Goal: Information Seeking & Learning: Check status

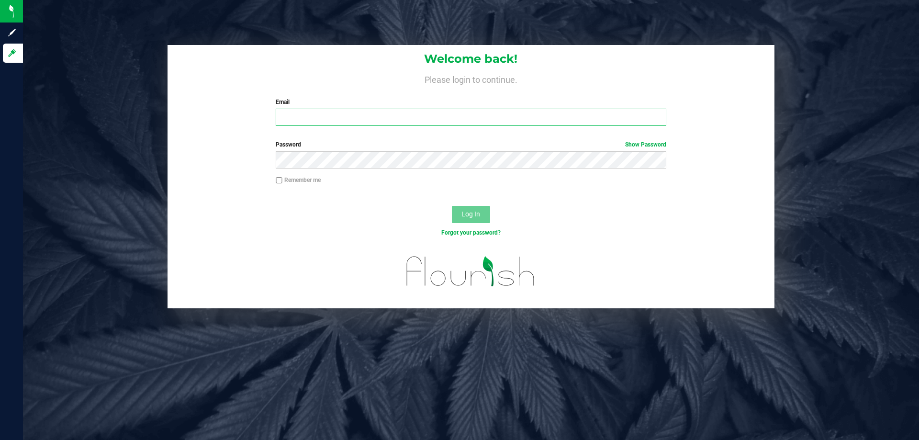
click at [516, 121] on input "Email" at bounding box center [471, 117] width 390 height 17
type input "[EMAIL_ADDRESS][DOMAIN_NAME]"
click at [452, 206] on button "Log In" at bounding box center [471, 214] width 38 height 17
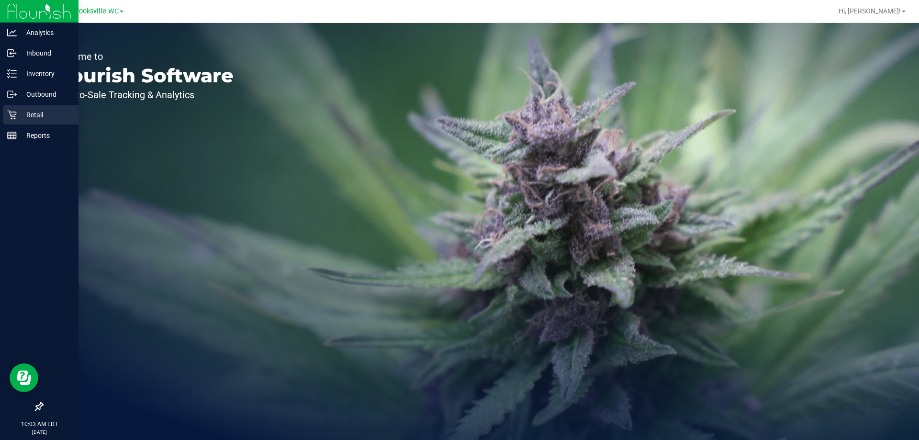
click at [12, 115] on icon at bounding box center [11, 115] width 9 height 9
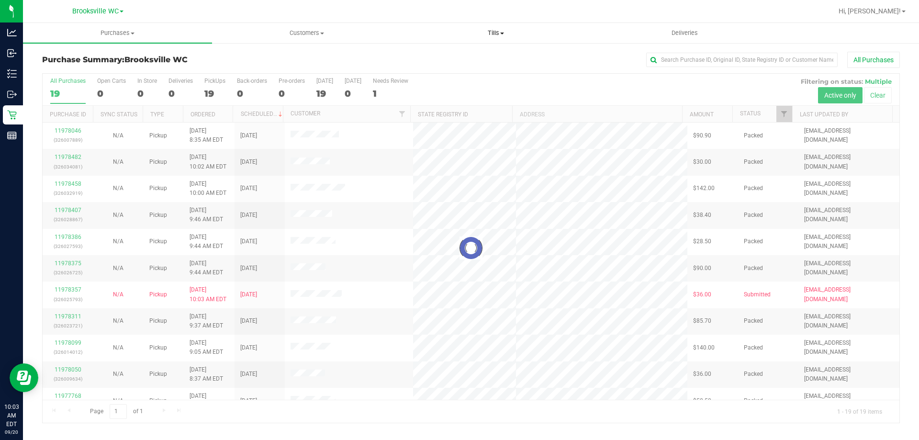
click at [496, 37] on uib-tab-heading "Tills Manage tills Reconcile e-payments" at bounding box center [496, 32] width 188 height 19
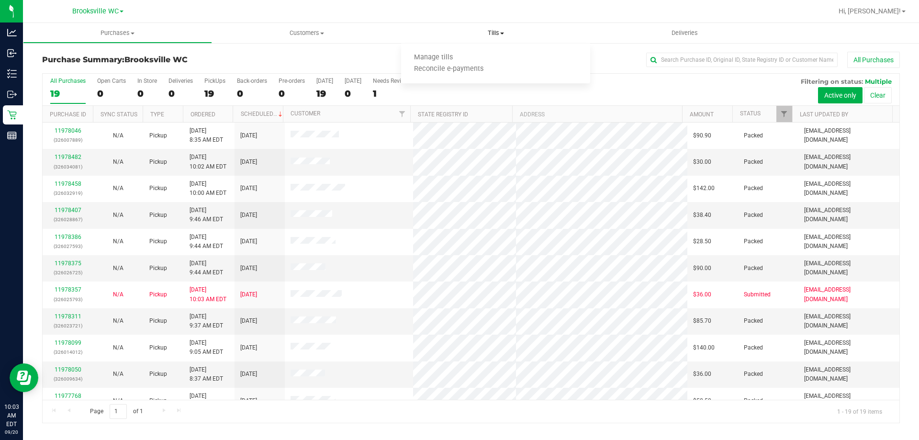
click at [421, 28] on uib-tab-heading "Tills Manage tills Reconcile e-payments" at bounding box center [495, 33] width 189 height 20
click at [298, 31] on span "Customers" at bounding box center [307, 33] width 188 height 9
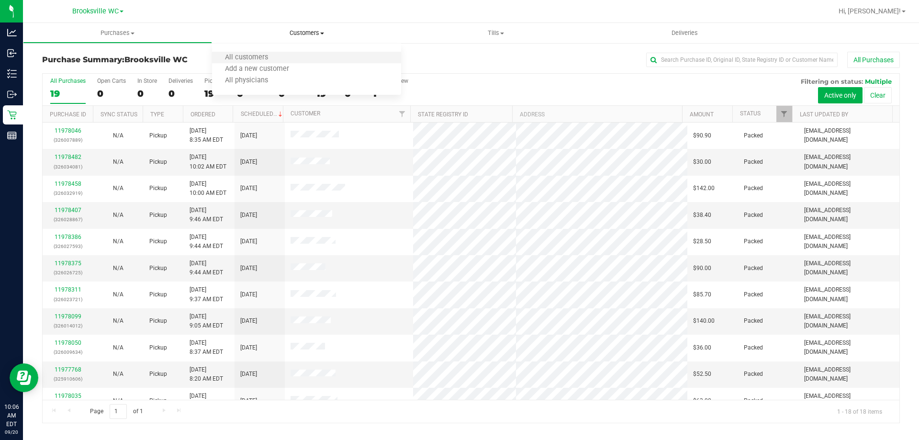
click at [293, 52] on li "All customers" at bounding box center [306, 57] width 189 height 11
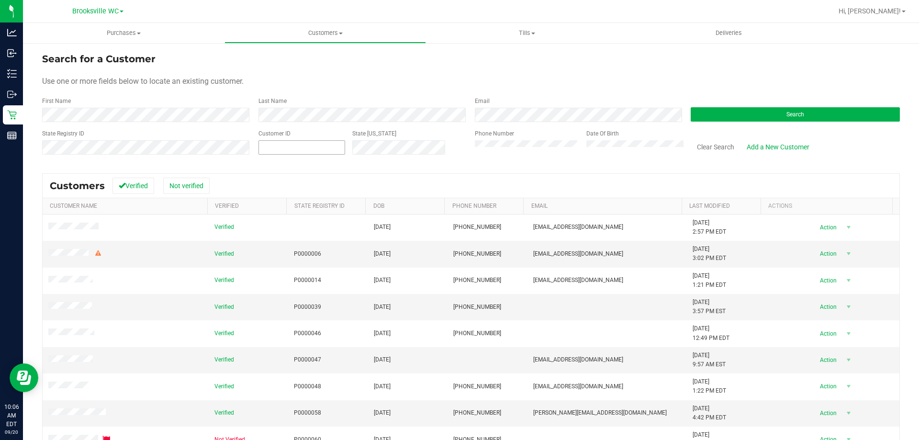
click at [306, 148] on span at bounding box center [302, 147] width 87 height 14
type input "691505"
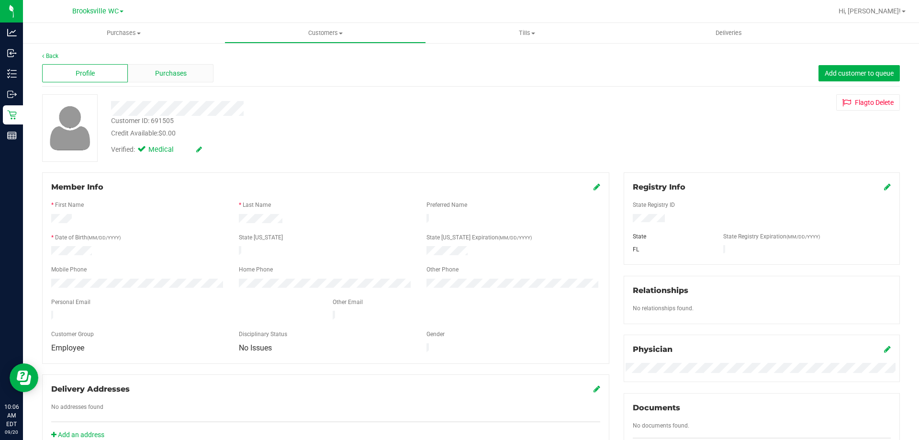
click at [193, 69] on div "Purchases" at bounding box center [171, 73] width 86 height 18
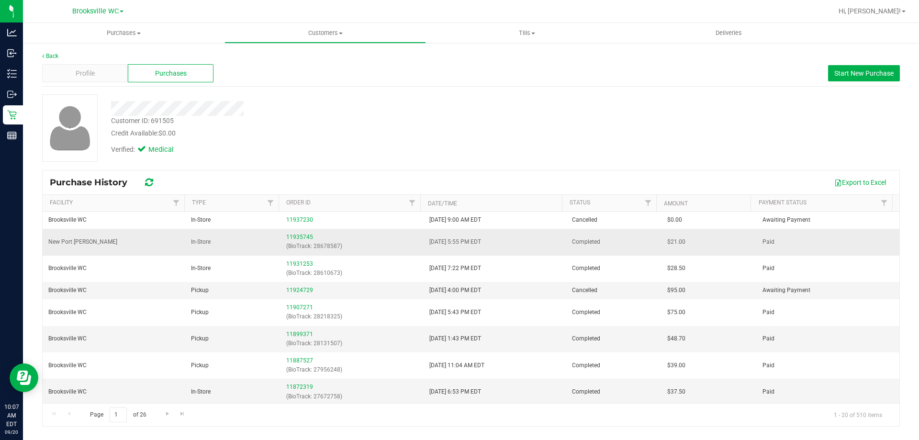
click at [293, 232] on td "11935745 (BioTrack: 28678587)" at bounding box center [352, 242] width 143 height 26
click at [291, 233] on div "11935745 (BioTrack: 28678587)" at bounding box center [351, 242] width 131 height 18
click at [287, 237] on link "11935745" at bounding box center [299, 237] width 27 height 7
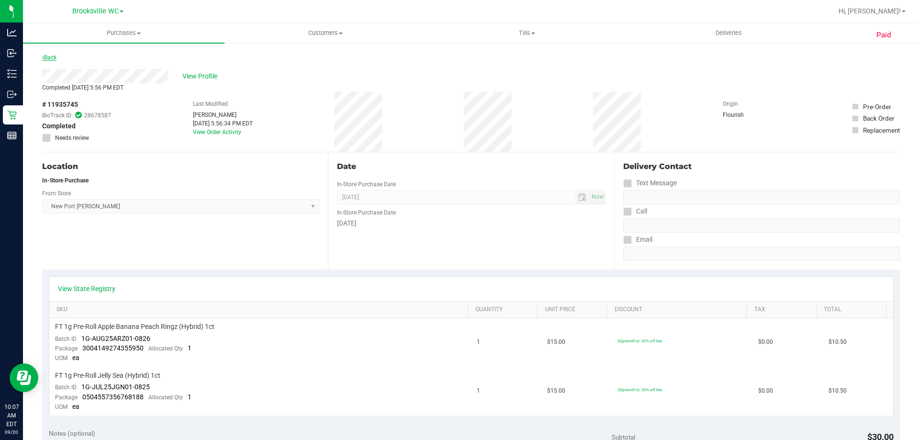
click at [53, 58] on link "Back" at bounding box center [49, 57] width 14 height 7
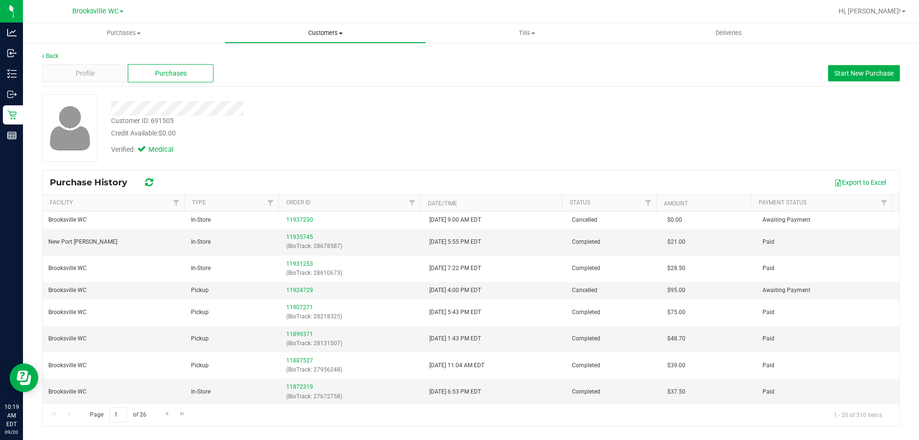
click at [319, 34] on span "Customers" at bounding box center [325, 33] width 201 height 9
click at [305, 55] on li "All customers" at bounding box center [326, 57] width 202 height 11
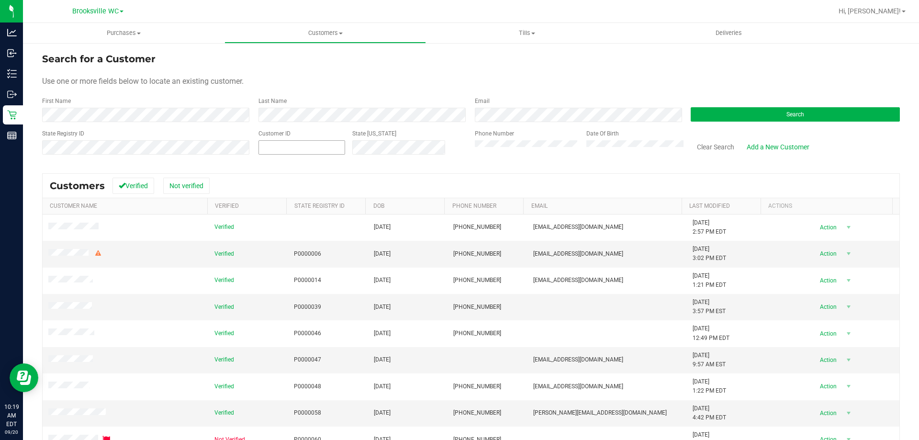
click at [277, 152] on span at bounding box center [302, 147] width 87 height 14
type input "1412087"
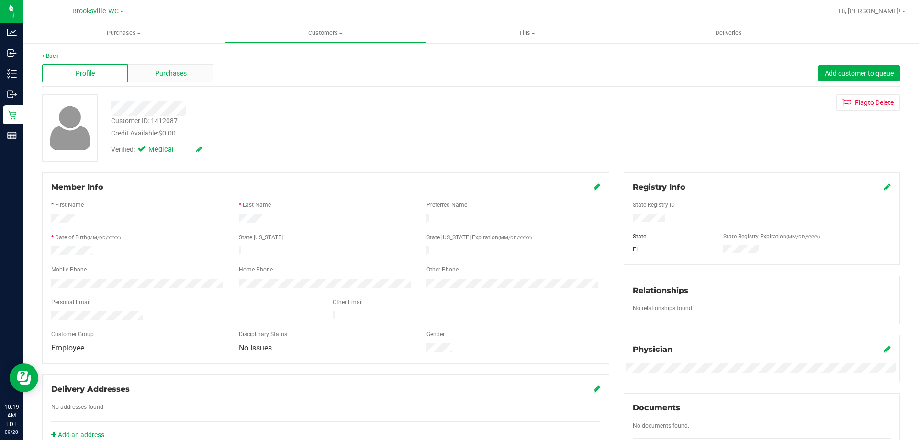
click at [177, 75] on span "Purchases" at bounding box center [171, 73] width 32 height 10
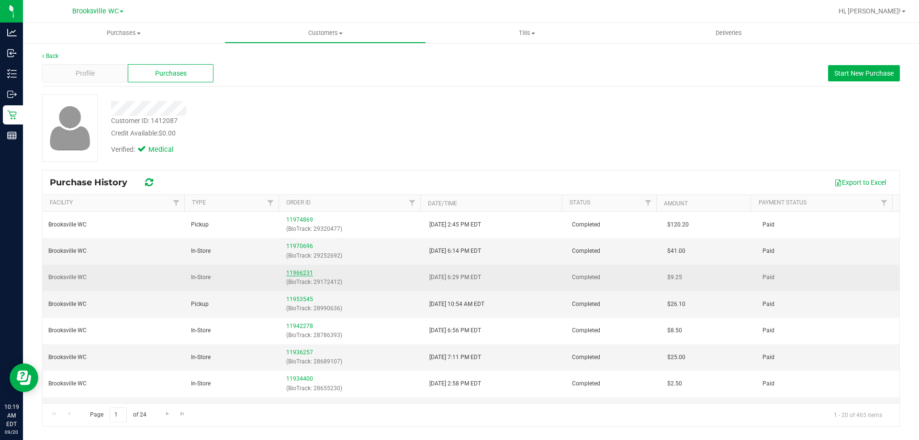
click at [306, 272] on link "11966231" at bounding box center [299, 273] width 27 height 7
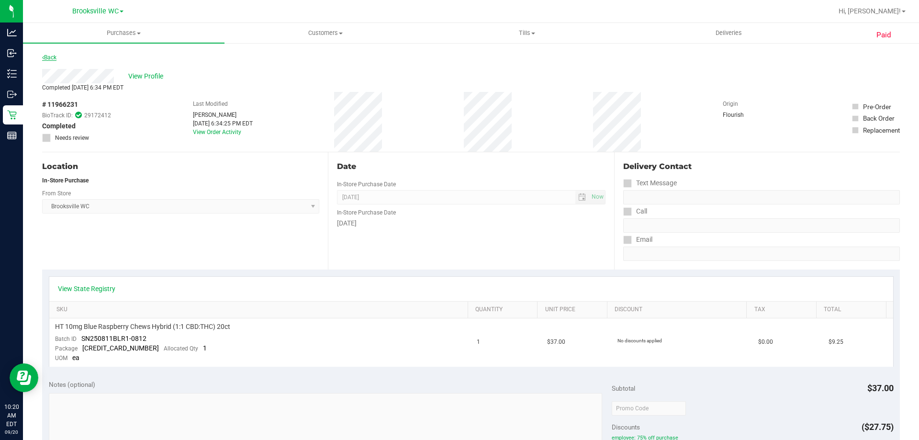
click at [53, 58] on link "Back" at bounding box center [49, 57] width 14 height 7
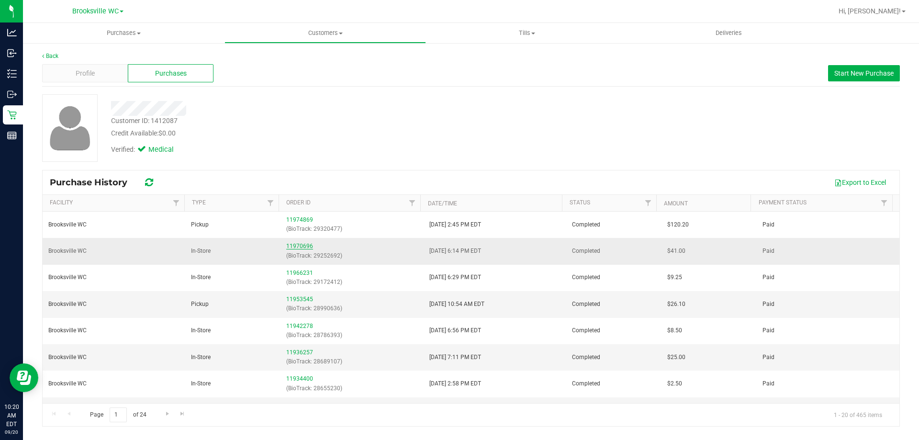
click at [304, 247] on link "11970696" at bounding box center [299, 246] width 27 height 7
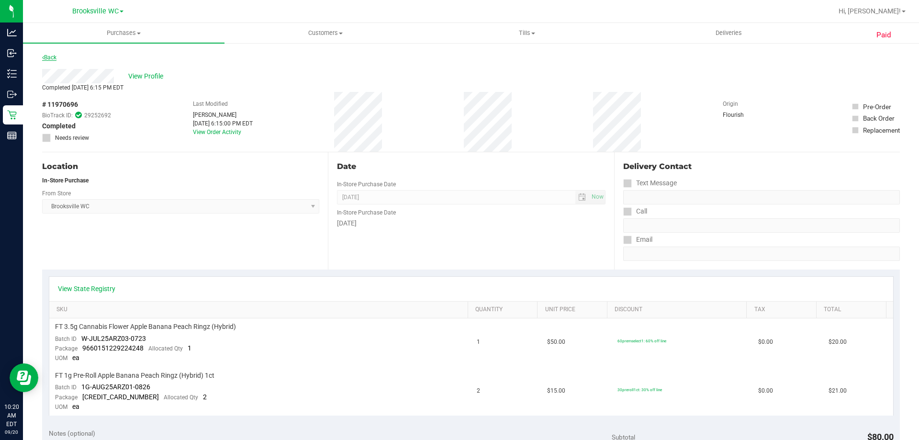
click at [46, 55] on link "Back" at bounding box center [49, 57] width 14 height 7
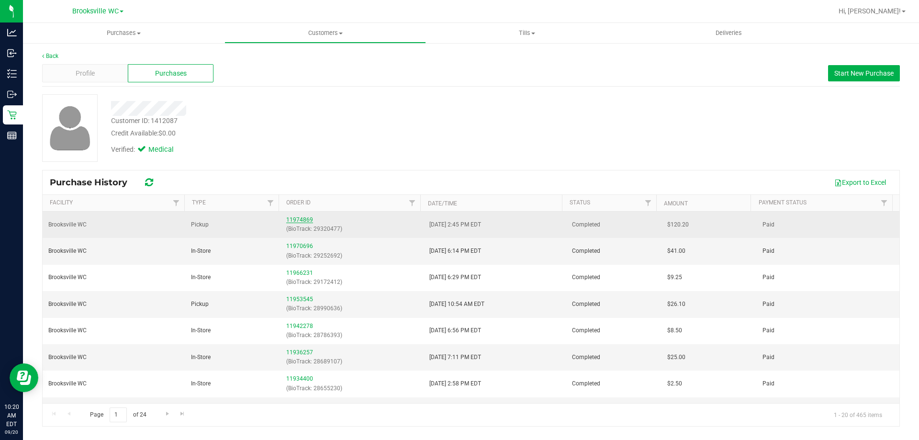
click at [304, 220] on link "11974869" at bounding box center [299, 219] width 27 height 7
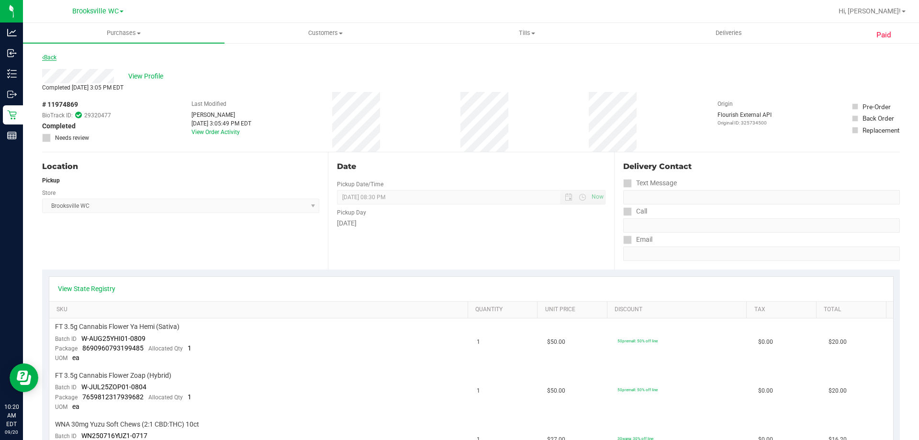
click at [51, 58] on link "Back" at bounding box center [49, 57] width 14 height 7
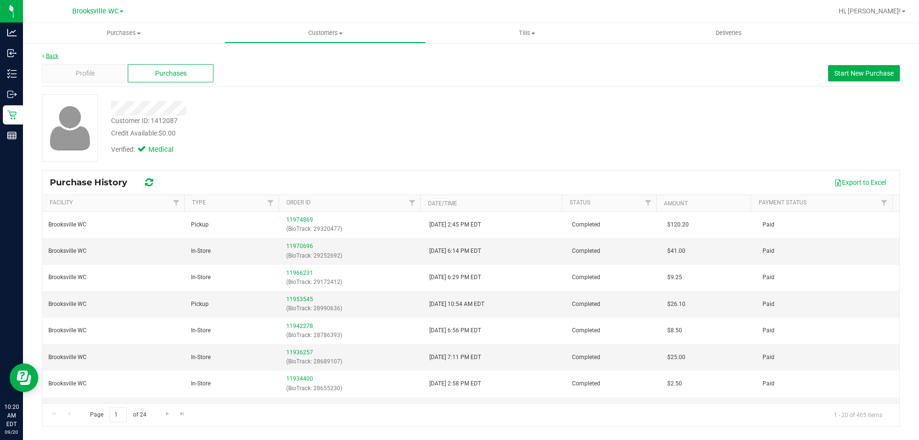
click at [49, 56] on link "Back" at bounding box center [50, 56] width 16 height 7
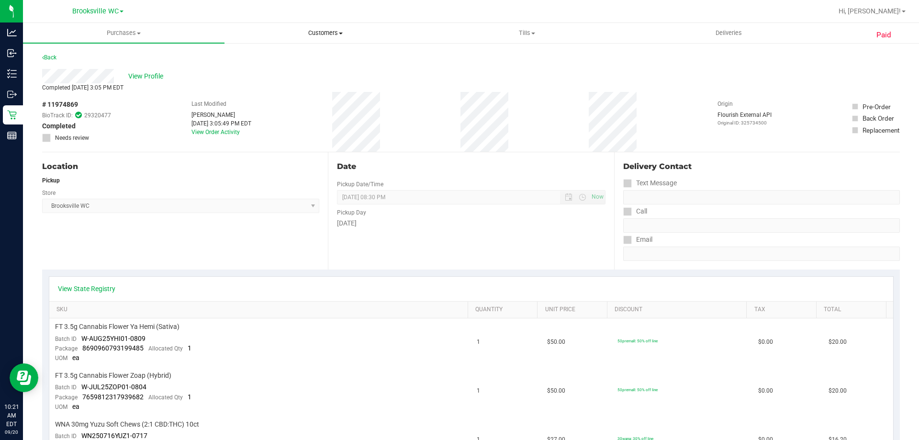
click at [326, 31] on span "Customers" at bounding box center [325, 33] width 201 height 9
click at [323, 54] on li "All customers" at bounding box center [326, 57] width 202 height 11
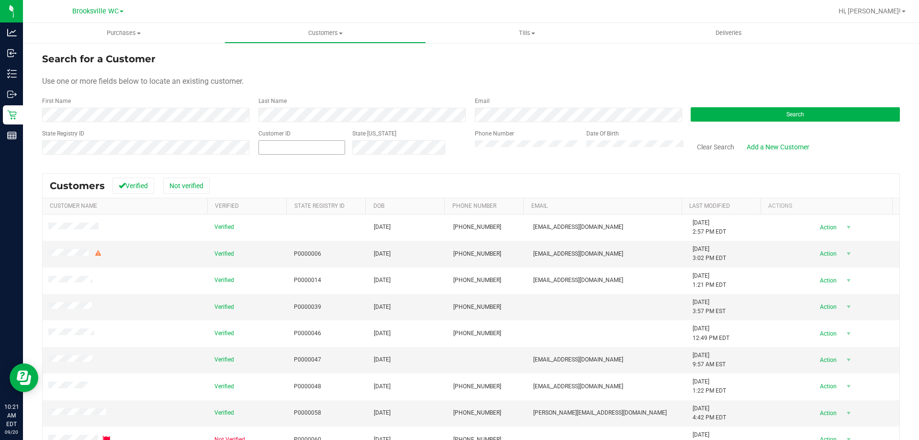
click at [302, 141] on span at bounding box center [302, 147] width 87 height 14
type input "645056"
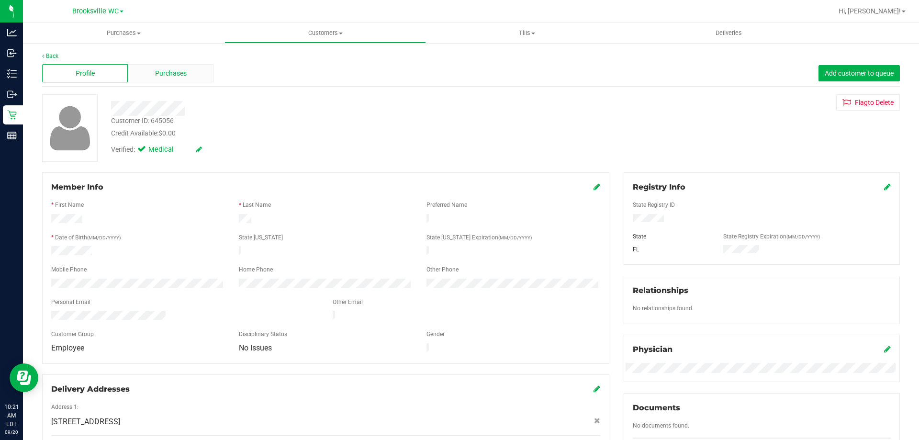
click at [180, 71] on span "Purchases" at bounding box center [171, 73] width 32 height 10
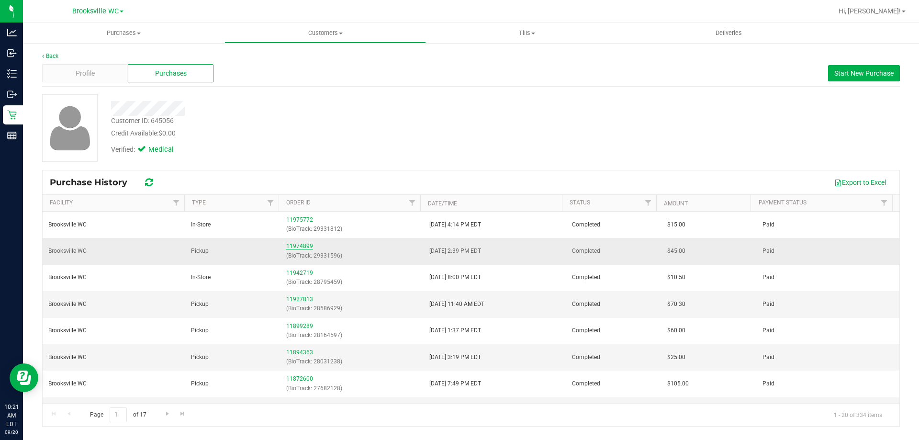
click at [297, 248] on link "11974899" at bounding box center [299, 246] width 27 height 7
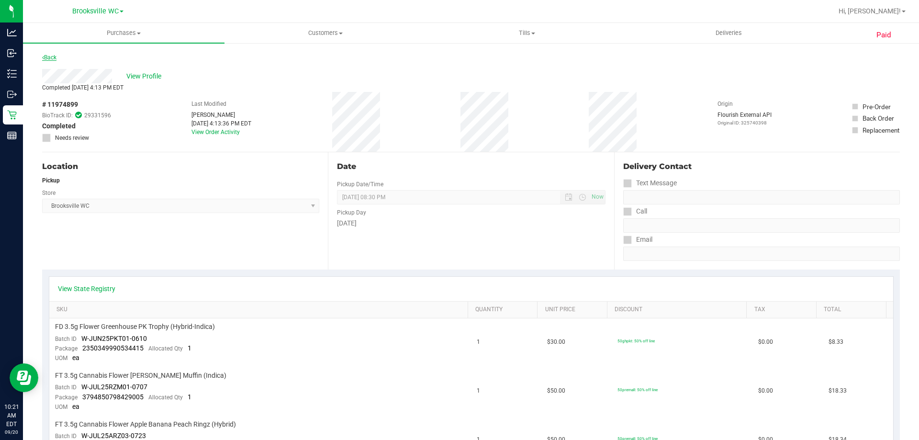
click at [50, 56] on link "Back" at bounding box center [49, 57] width 14 height 7
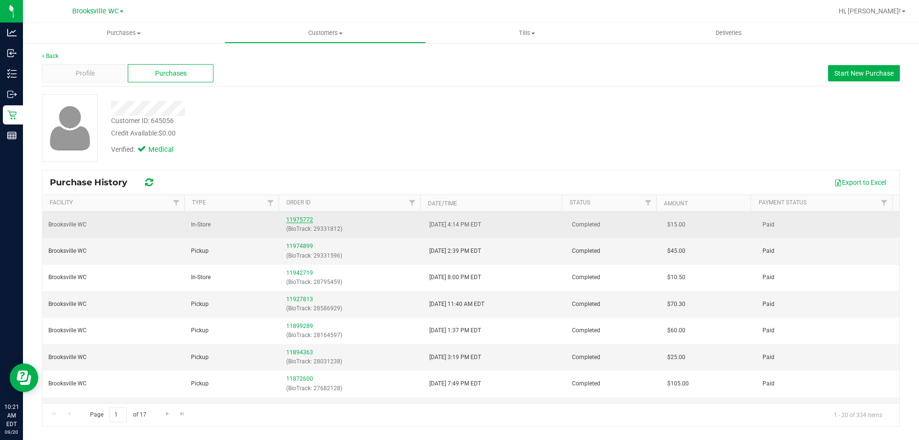
click at [295, 216] on link "11975772" at bounding box center [299, 219] width 27 height 7
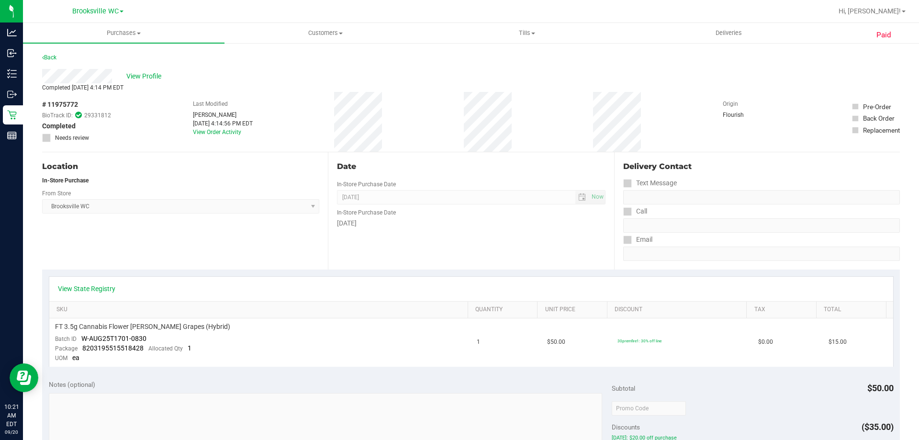
click at [50, 61] on div "Back" at bounding box center [49, 57] width 14 height 11
click at [51, 55] on link "Back" at bounding box center [49, 57] width 14 height 7
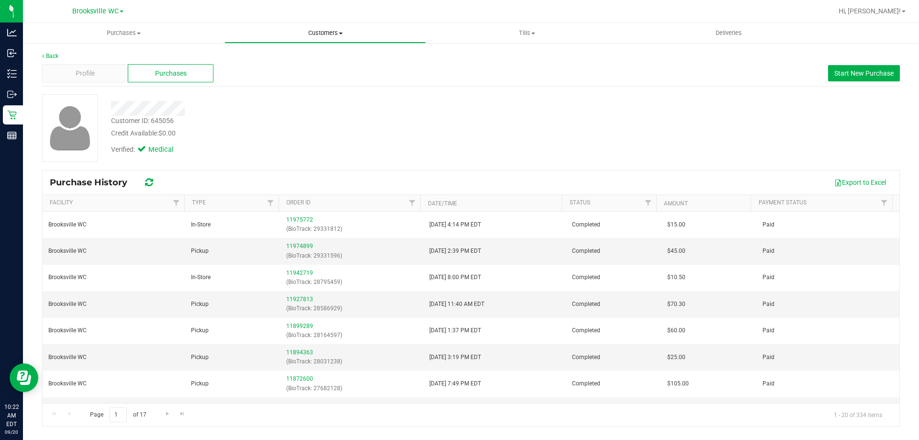
click at [328, 33] on span "Customers" at bounding box center [325, 33] width 201 height 9
click at [317, 58] on li "All customers" at bounding box center [326, 57] width 202 height 11
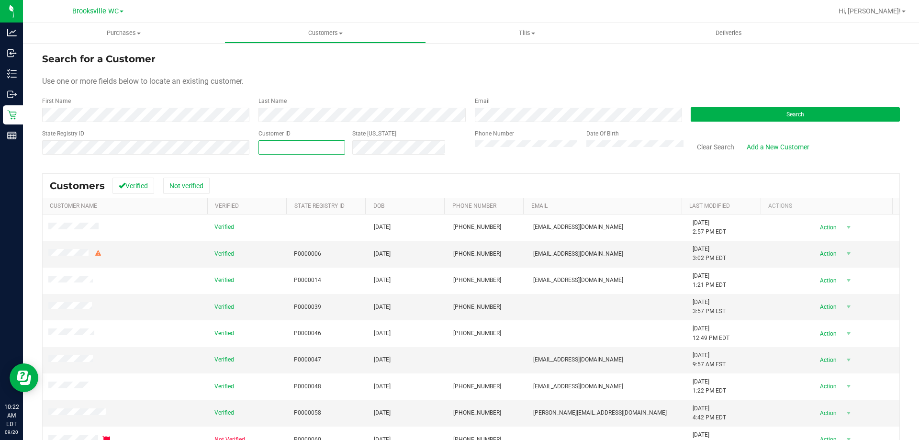
click at [316, 145] on span at bounding box center [302, 147] width 87 height 14
type input "1570528"
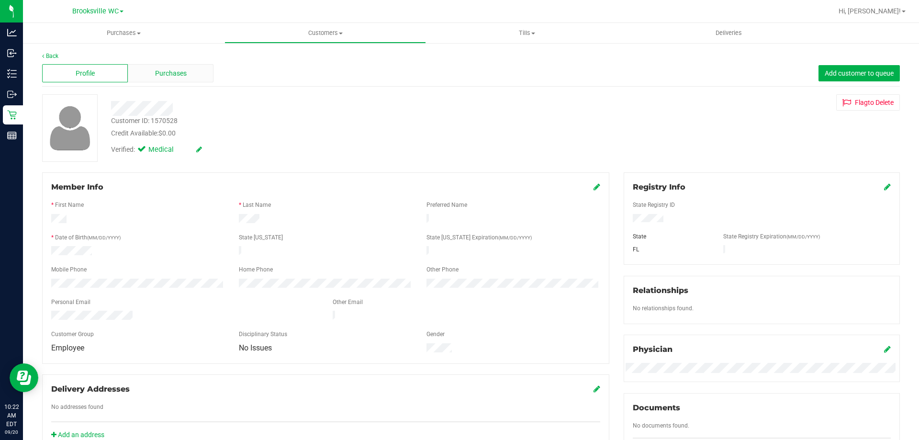
click at [170, 78] on span "Purchases" at bounding box center [171, 73] width 32 height 10
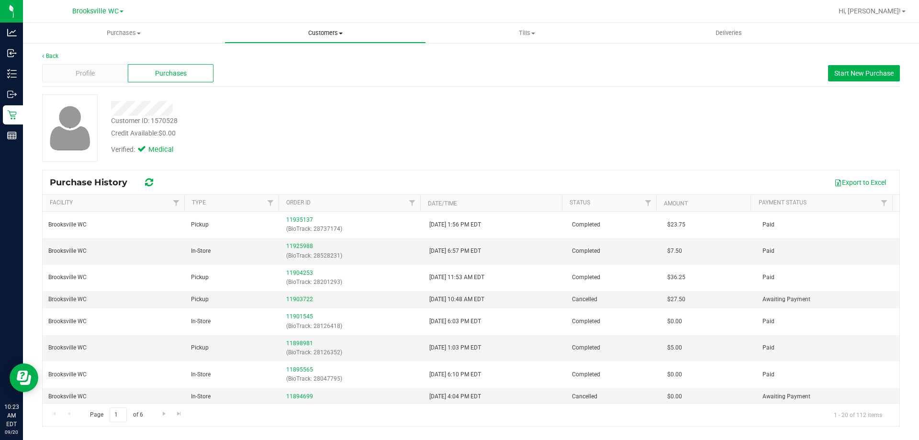
click at [319, 29] on span "Customers" at bounding box center [325, 33] width 201 height 9
click at [304, 62] on li "All customers" at bounding box center [326, 57] width 202 height 11
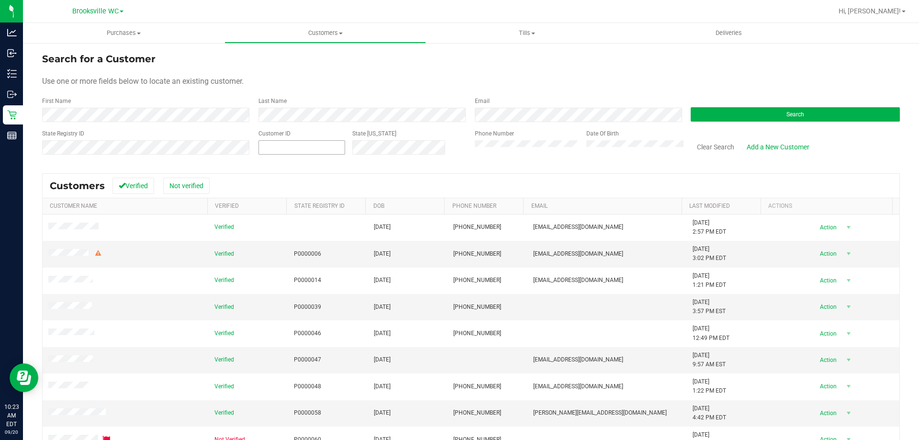
click at [325, 146] on span at bounding box center [302, 147] width 87 height 14
type input "641867"
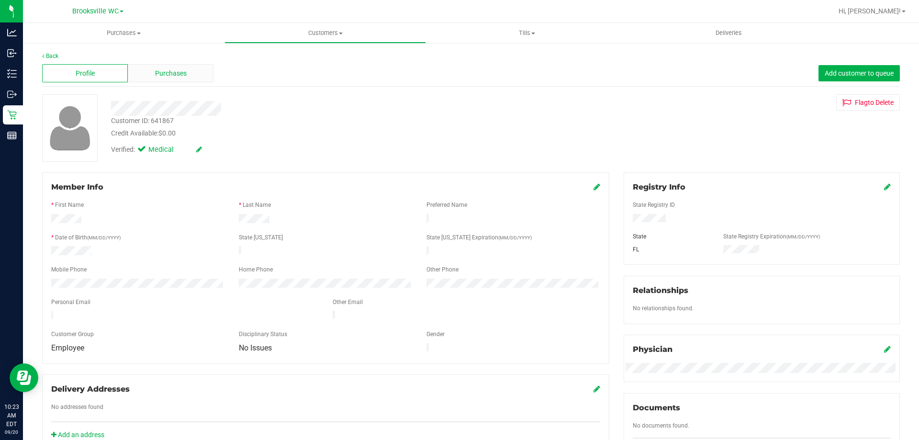
click at [179, 67] on div "Purchases" at bounding box center [171, 73] width 86 height 18
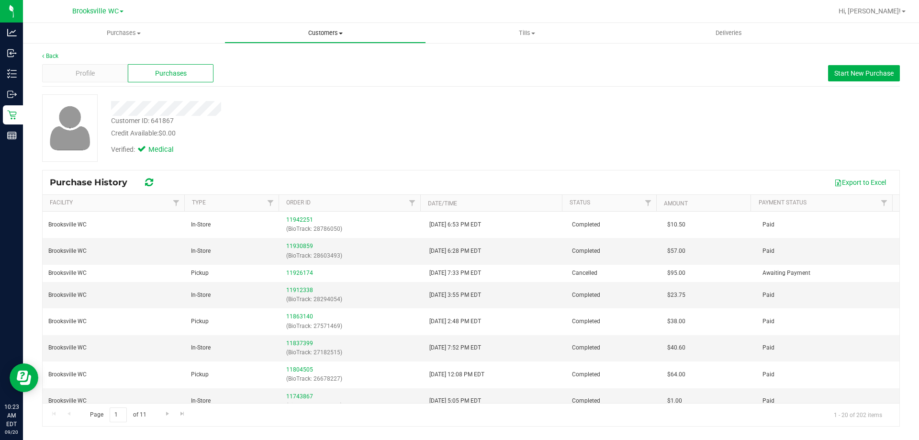
click at [317, 27] on uib-tab-heading "Customers All customers Add a new customer All physicians" at bounding box center [325, 32] width 201 height 19
click at [309, 59] on li "All customers" at bounding box center [326, 57] width 202 height 11
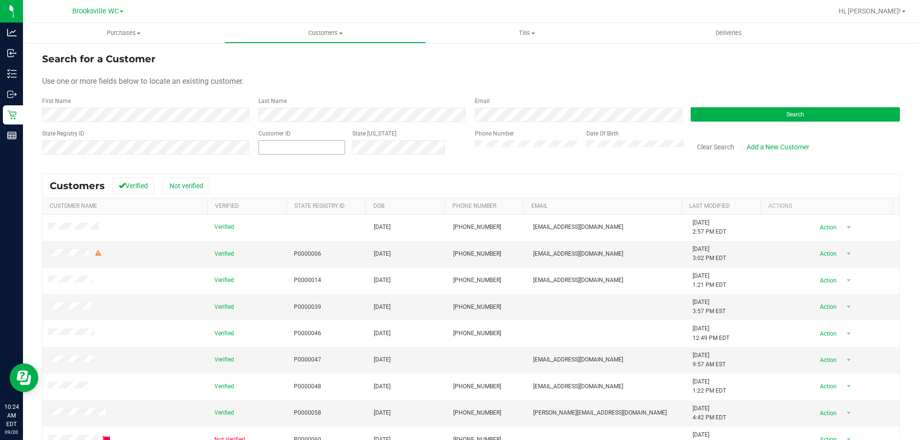
click at [286, 141] on span at bounding box center [302, 147] width 87 height 14
type input "645056"
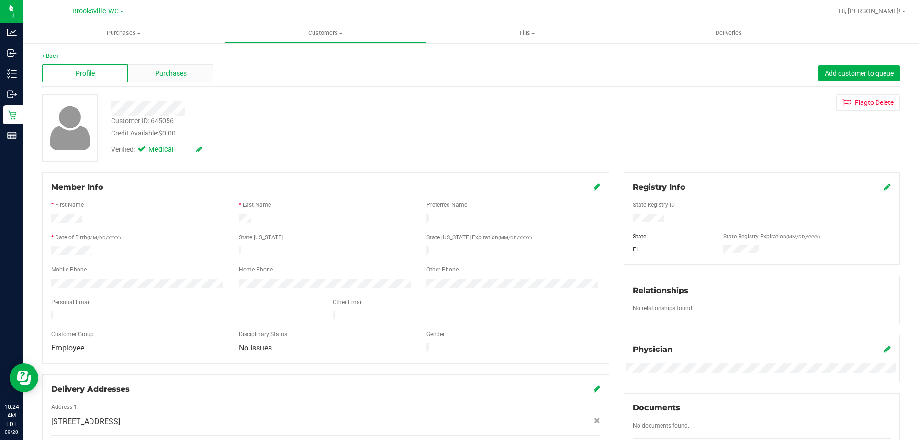
click at [178, 68] on span "Purchases" at bounding box center [171, 73] width 32 height 10
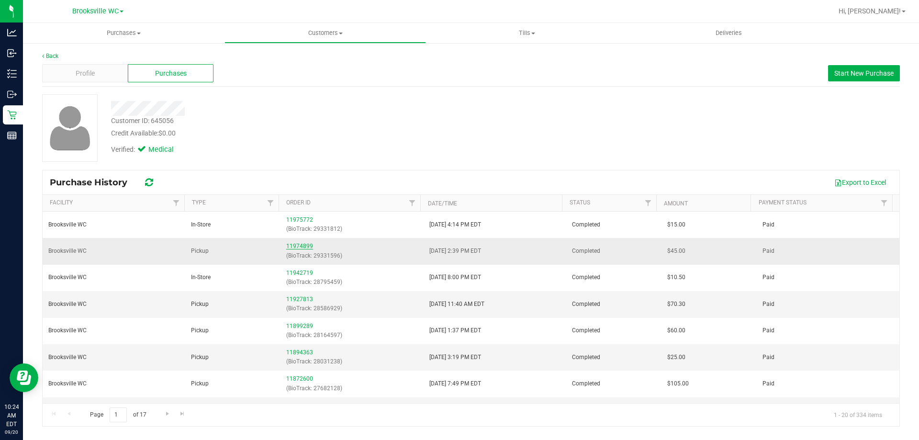
click at [297, 243] on link "11974899" at bounding box center [299, 246] width 27 height 7
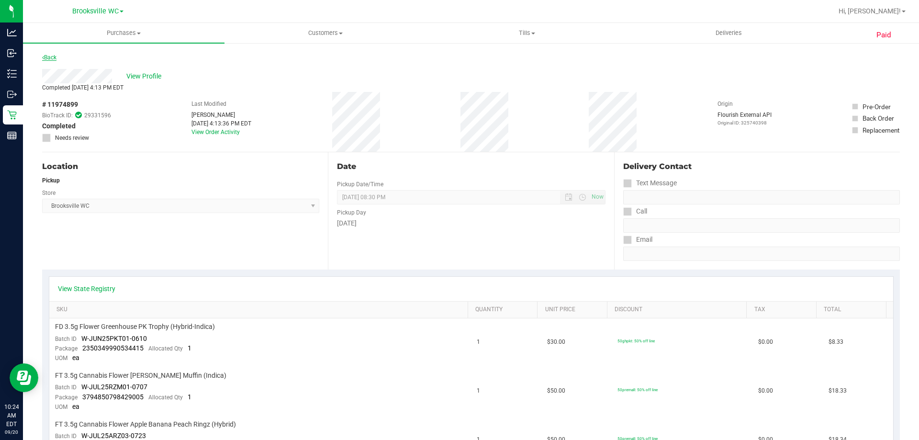
click at [52, 56] on link "Back" at bounding box center [49, 57] width 14 height 7
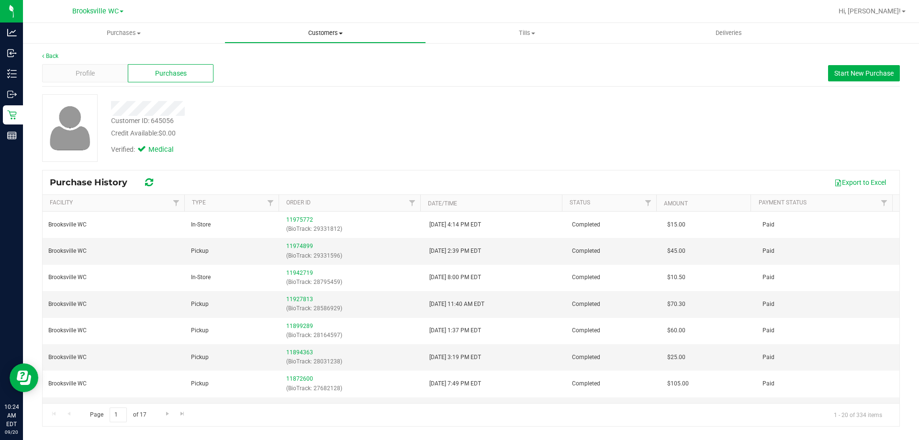
click at [312, 31] on span "Customers" at bounding box center [325, 33] width 201 height 9
click at [305, 55] on li "All customers" at bounding box center [326, 57] width 202 height 11
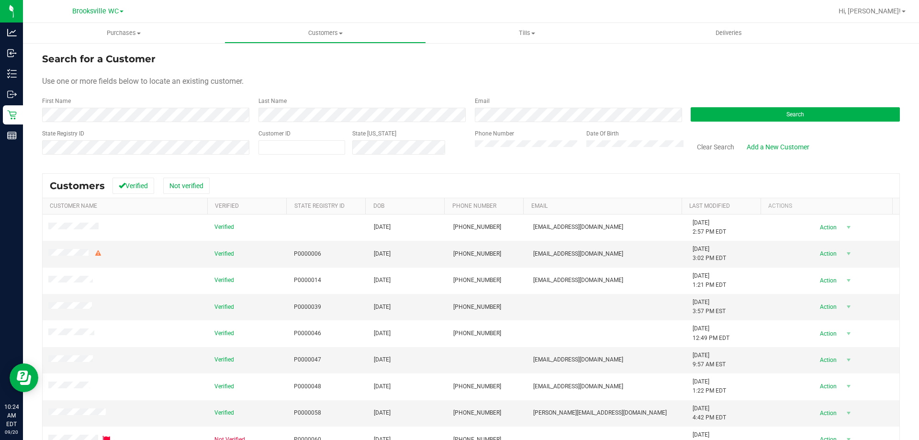
click at [309, 138] on div "Customer ID" at bounding box center [302, 146] width 87 height 34
click at [307, 142] on span at bounding box center [302, 147] width 87 height 14
type input "645056"
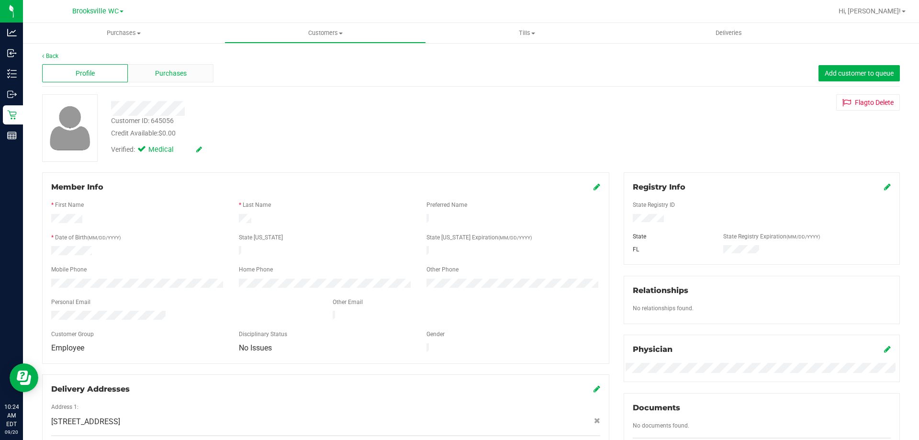
click at [199, 68] on div "Purchases" at bounding box center [171, 73] width 86 height 18
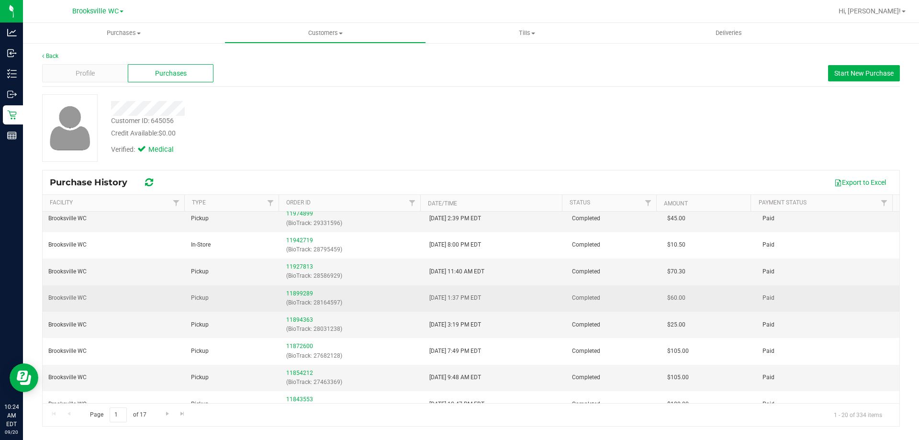
scroll to position [48, 0]
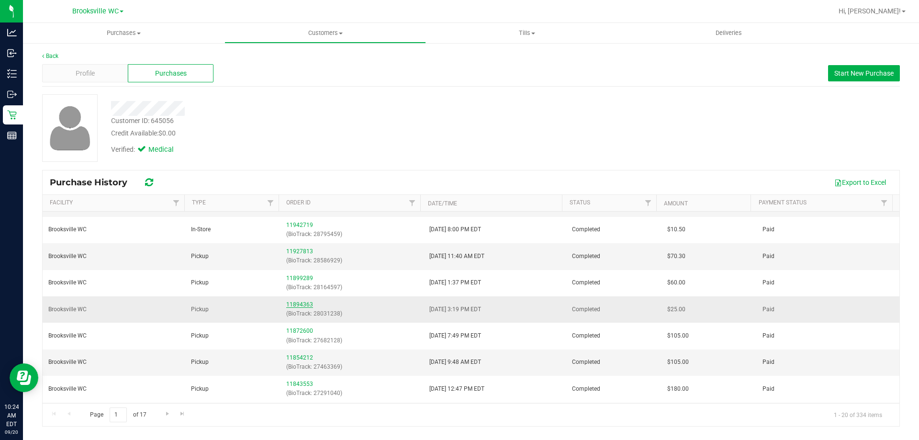
click at [300, 304] on link "11894363" at bounding box center [299, 304] width 27 height 7
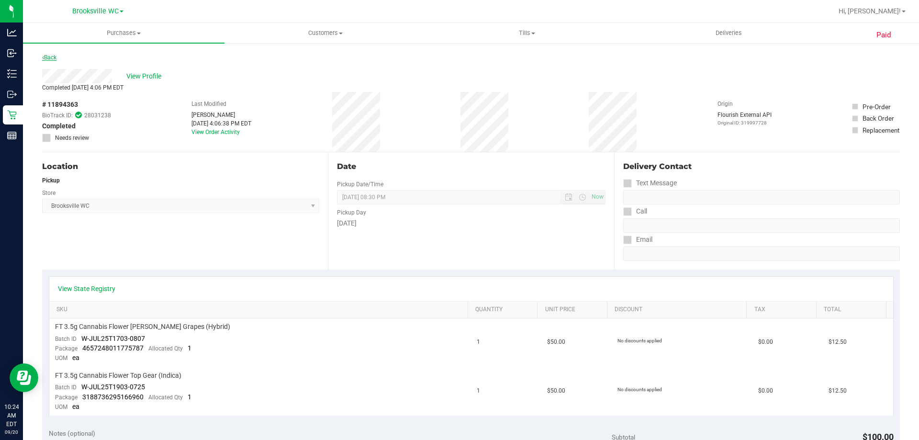
click at [50, 57] on link "Back" at bounding box center [49, 57] width 14 height 7
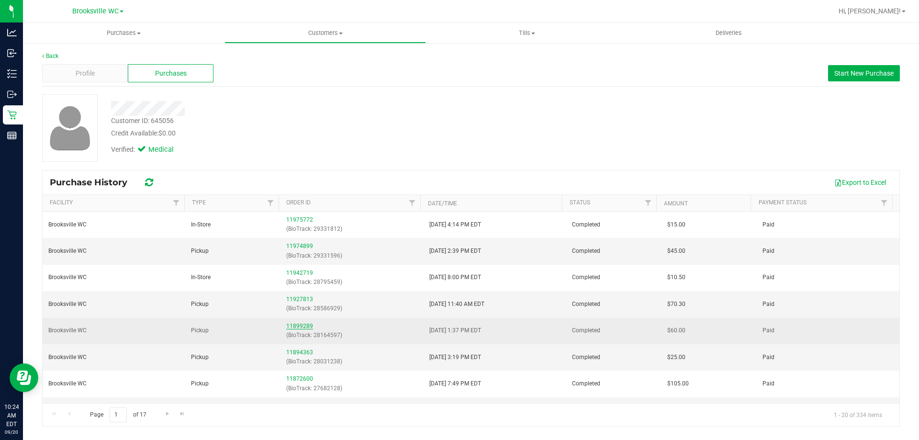
click at [302, 326] on link "11899289" at bounding box center [299, 326] width 27 height 7
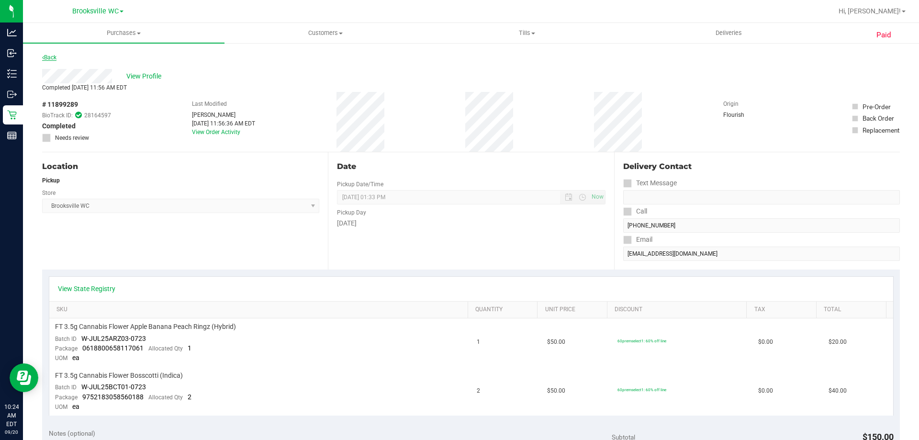
click at [45, 56] on link "Back" at bounding box center [49, 57] width 14 height 7
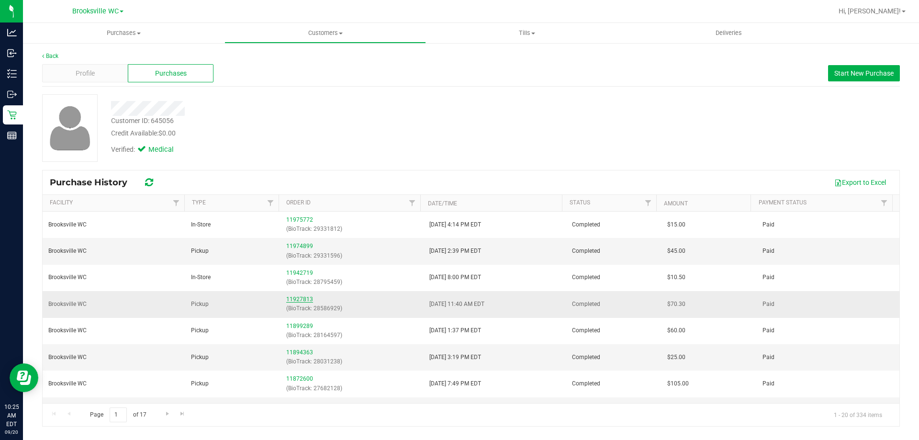
click at [305, 300] on link "11927813" at bounding box center [299, 299] width 27 height 7
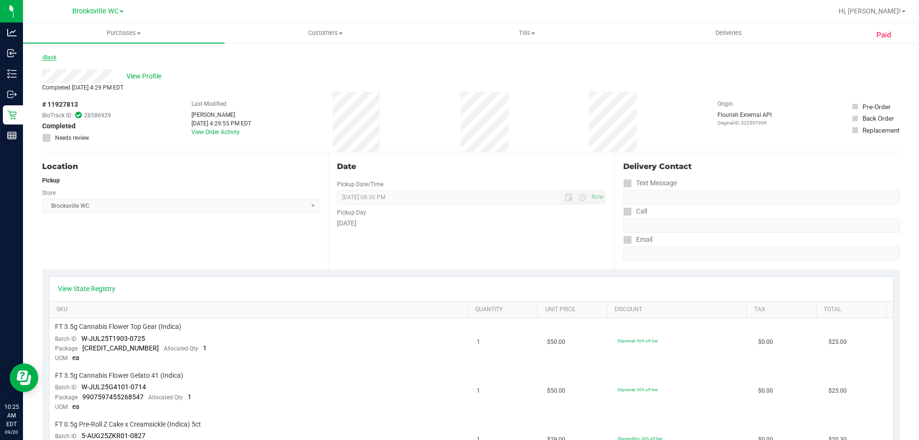
click at [47, 55] on link "Back" at bounding box center [49, 57] width 14 height 7
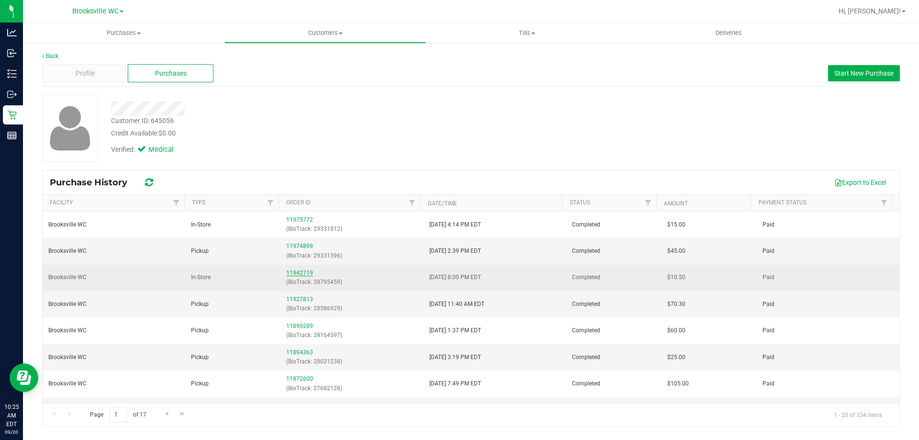
click at [296, 271] on link "11942719" at bounding box center [299, 273] width 27 height 7
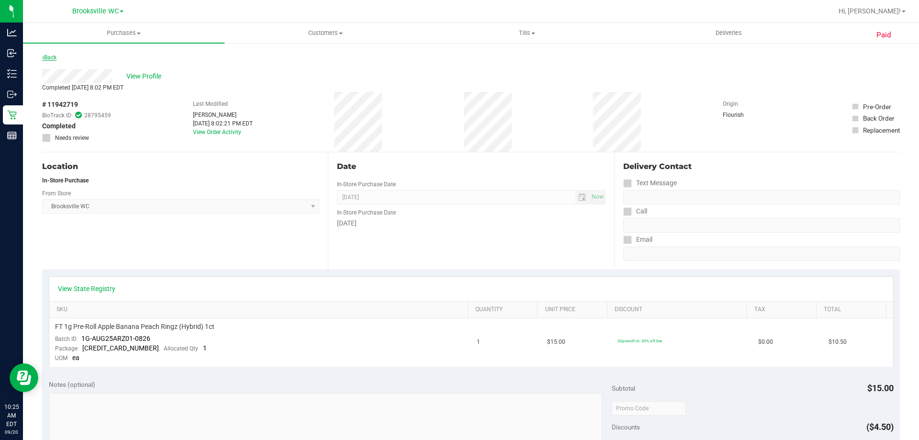
click at [50, 59] on link "Back" at bounding box center [49, 57] width 14 height 7
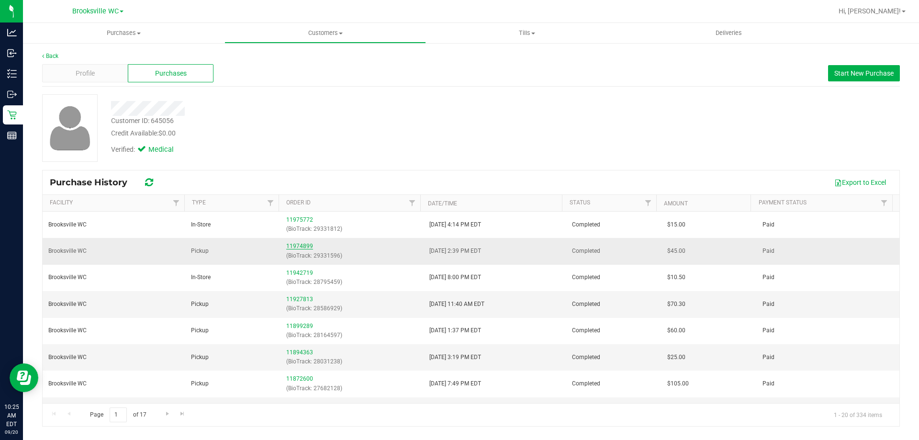
click at [300, 246] on link "11974899" at bounding box center [299, 246] width 27 height 7
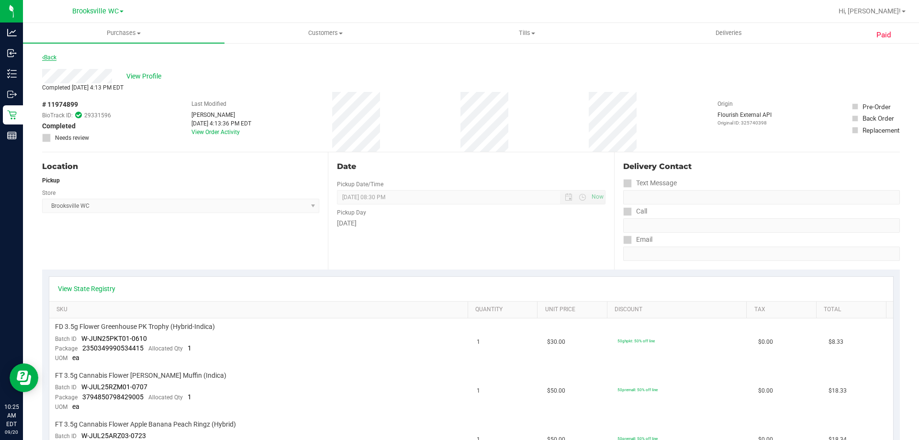
click at [48, 56] on link "Back" at bounding box center [49, 57] width 14 height 7
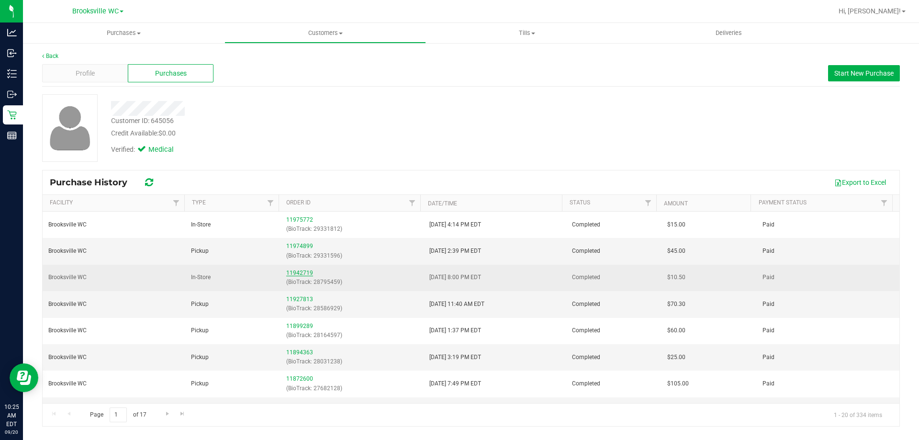
click at [295, 271] on link "11942719" at bounding box center [299, 273] width 27 height 7
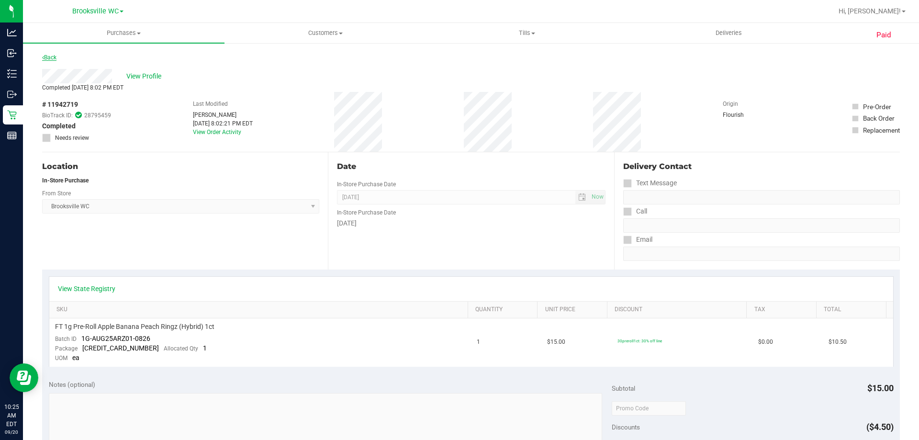
click at [53, 59] on link "Back" at bounding box center [49, 57] width 14 height 7
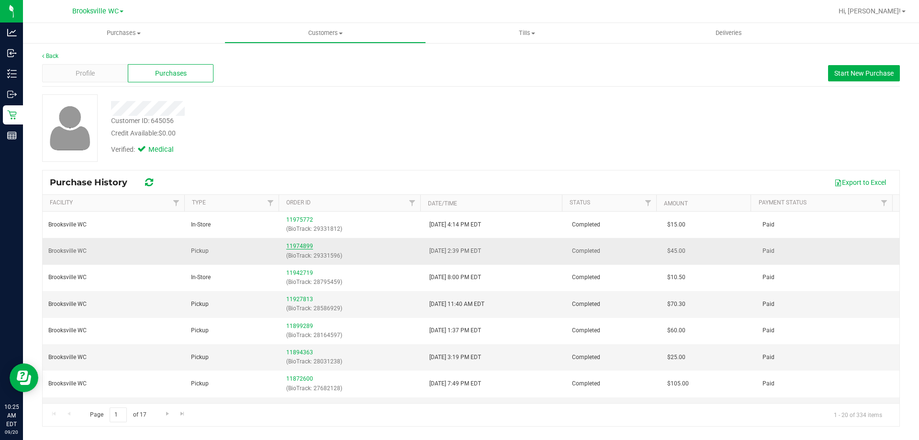
click at [293, 245] on link "11974899" at bounding box center [299, 246] width 27 height 7
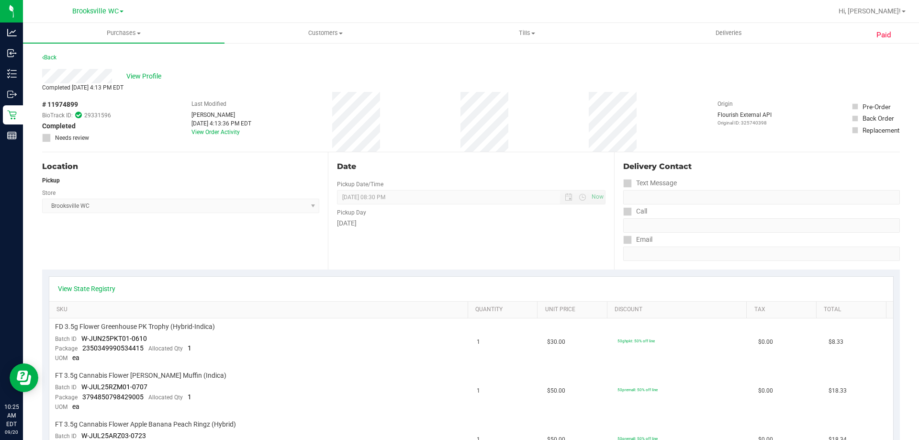
click at [56, 53] on div "Back" at bounding box center [49, 57] width 14 height 11
click at [53, 56] on link "Back" at bounding box center [49, 57] width 14 height 7
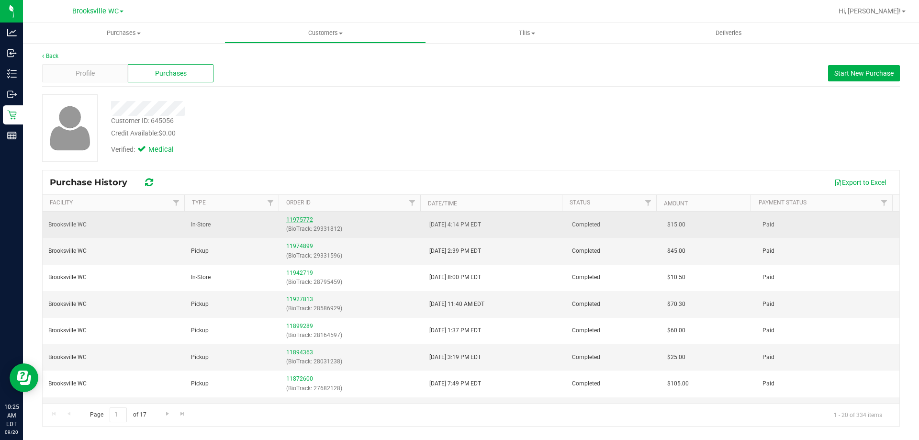
click at [298, 223] on link "11975772" at bounding box center [299, 219] width 27 height 7
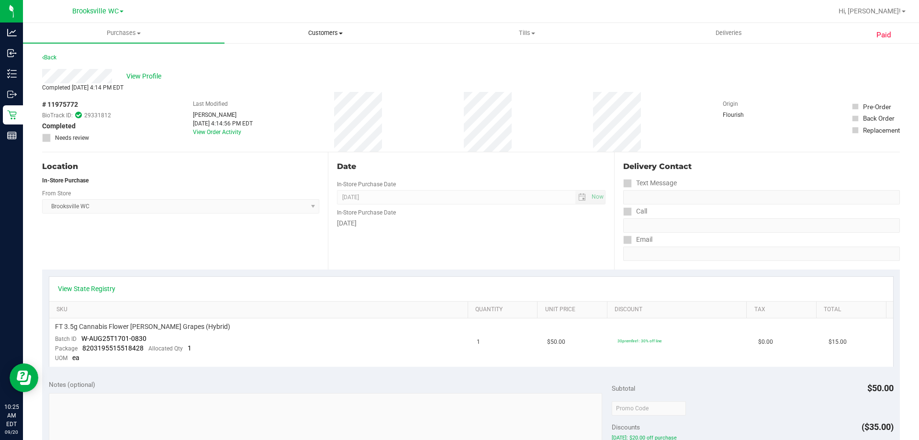
click at [321, 34] on span "Customers" at bounding box center [325, 33] width 201 height 9
click at [318, 56] on li "All customers" at bounding box center [326, 57] width 202 height 11
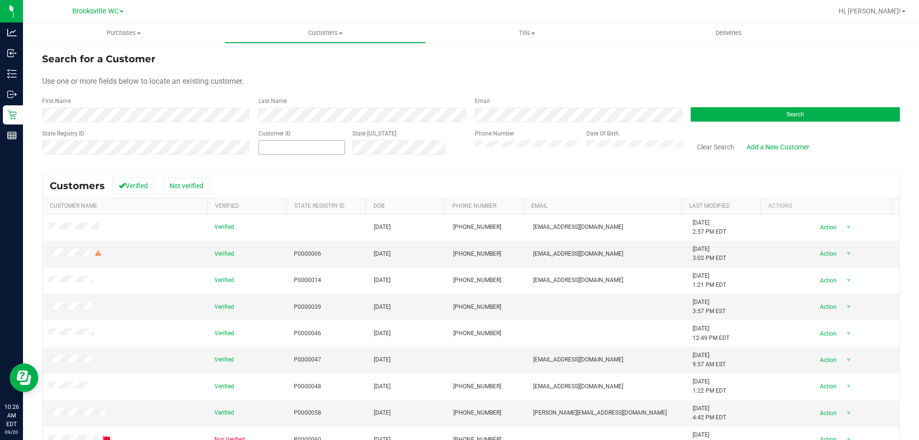
click at [283, 144] on span at bounding box center [302, 147] width 87 height 14
type input "80386"
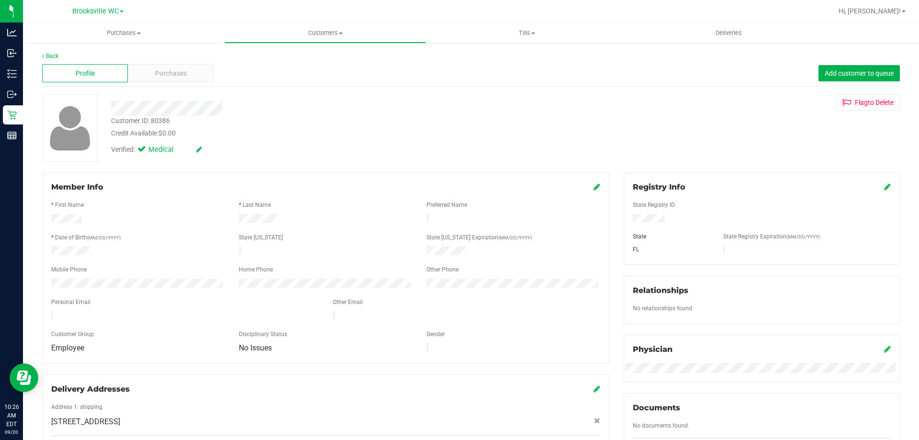
click at [178, 64] on div "Profile Purchases Add customer to queue" at bounding box center [471, 73] width 858 height 26
click at [175, 69] on span "Purchases" at bounding box center [171, 73] width 32 height 10
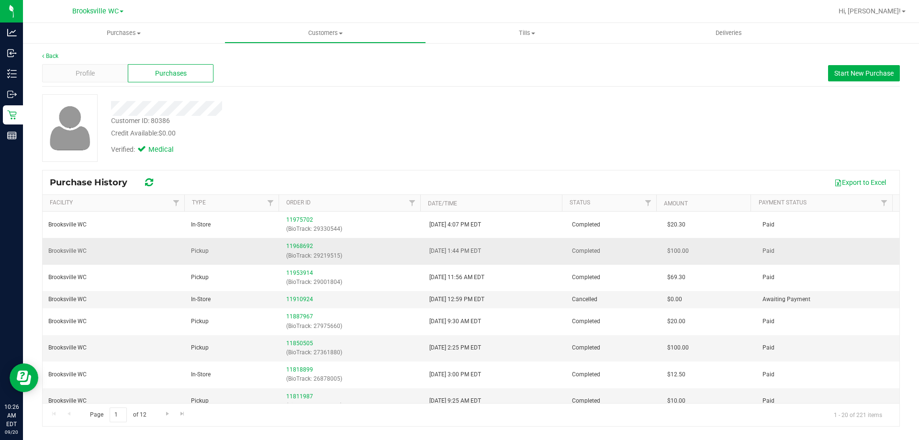
click at [299, 240] on td "11968692 (BioTrack: 29219515)" at bounding box center [352, 251] width 143 height 26
click at [297, 244] on link "11968692" at bounding box center [299, 246] width 27 height 7
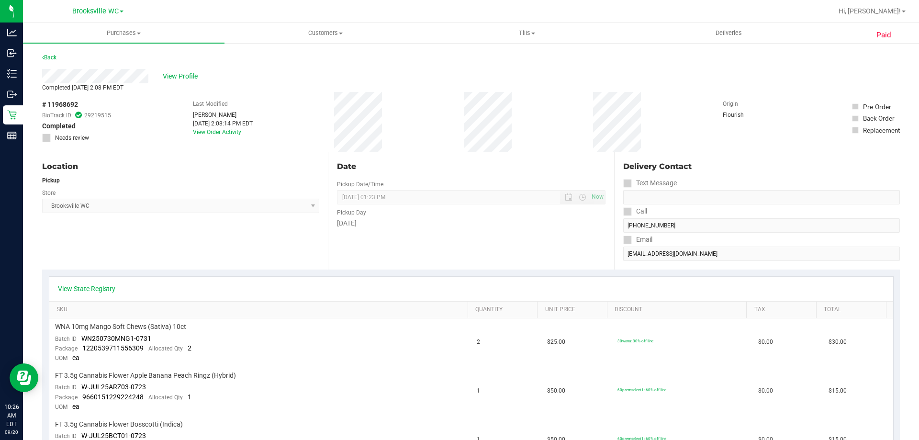
click at [280, 89] on div "Completed Sep 18, 2025 2:08 PM EDT" at bounding box center [471, 87] width 858 height 9
click at [49, 53] on div "Back" at bounding box center [49, 57] width 14 height 11
click at [48, 56] on link "Back" at bounding box center [49, 57] width 14 height 7
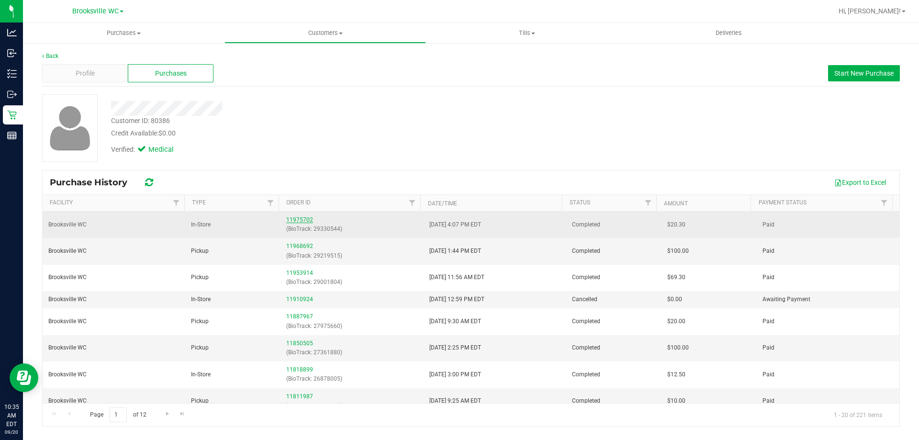
click at [307, 222] on link "11975702" at bounding box center [299, 219] width 27 height 7
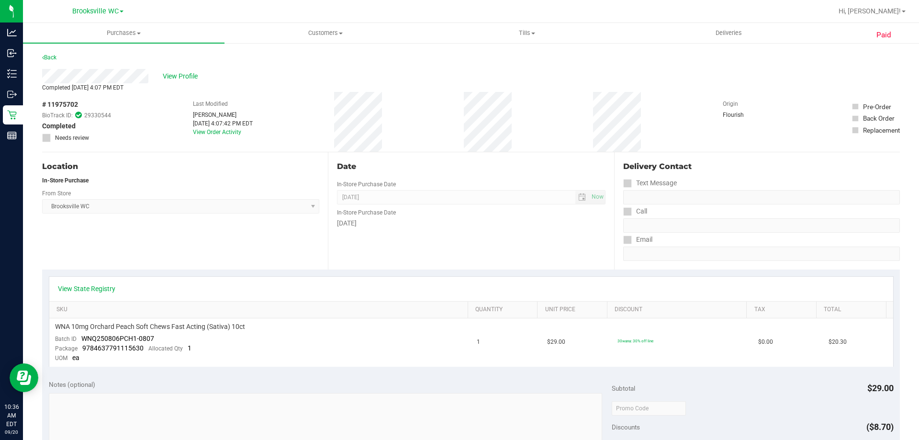
click at [51, 61] on div "Back" at bounding box center [49, 57] width 14 height 11
click at [50, 54] on link "Back" at bounding box center [49, 57] width 14 height 7
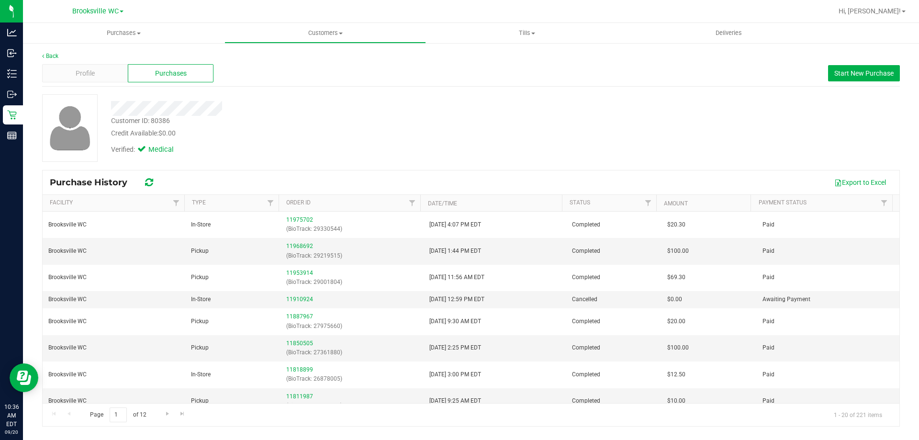
click at [386, 117] on div "Customer ID: 80386 Credit Available: $0.00" at bounding box center [322, 127] width 436 height 22
drag, startPoint x: 316, startPoint y: 22, endPoint x: 316, endPoint y: 33, distance: 11.0
click at [316, 24] on div "Brooksville WC Hi, Amy! Purchases Summary of purchases Fulfillment All purchase…" at bounding box center [471, 220] width 896 height 440
click at [316, 36] on span "Customers" at bounding box center [325, 33] width 201 height 9
click at [312, 59] on li "All customers" at bounding box center [326, 57] width 202 height 11
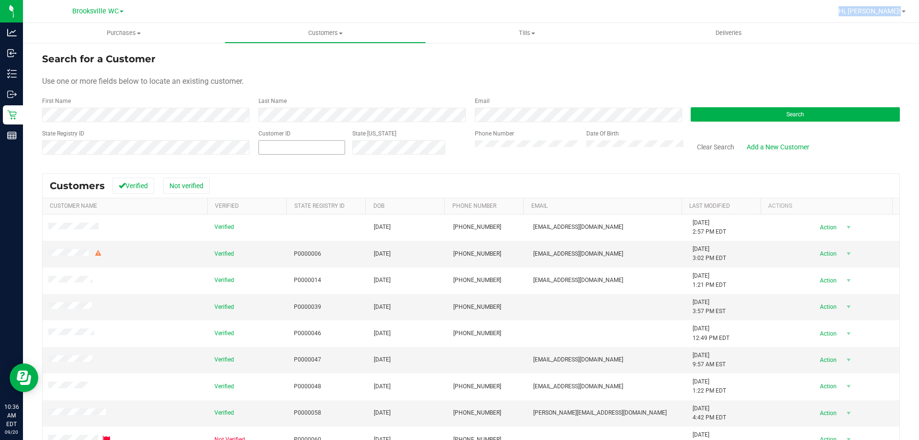
click at [330, 154] on span at bounding box center [302, 147] width 87 height 14
click at [332, 148] on span at bounding box center [302, 147] width 87 height 14
type input "1415016"
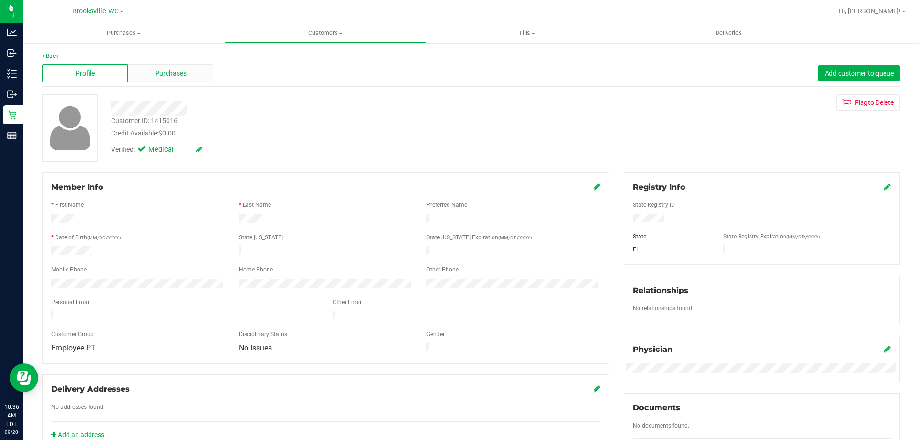
click at [187, 72] on div "Purchases" at bounding box center [171, 73] width 86 height 18
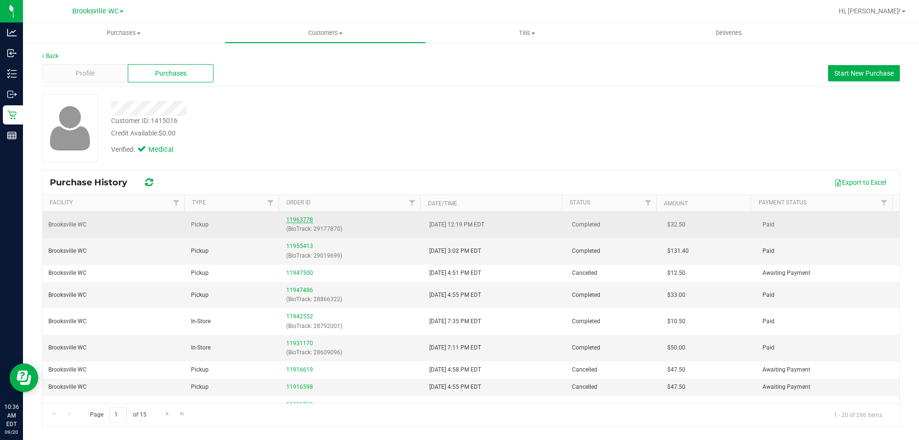
click at [301, 222] on link "11963778" at bounding box center [299, 219] width 27 height 7
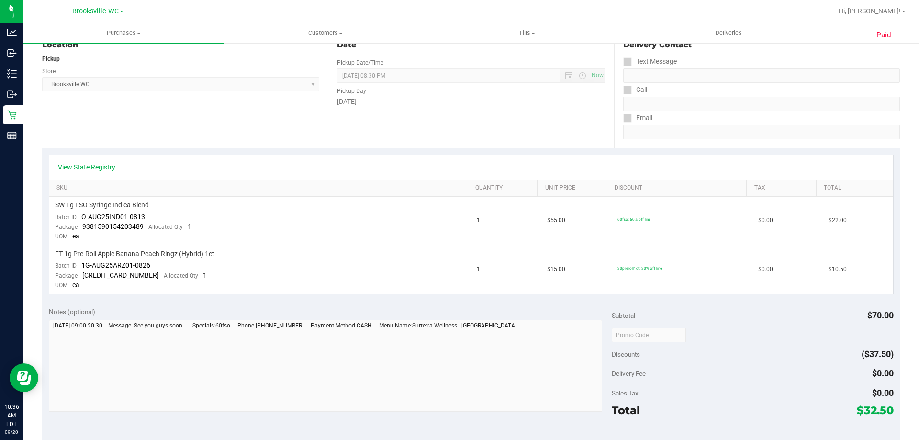
scroll to position [48, 0]
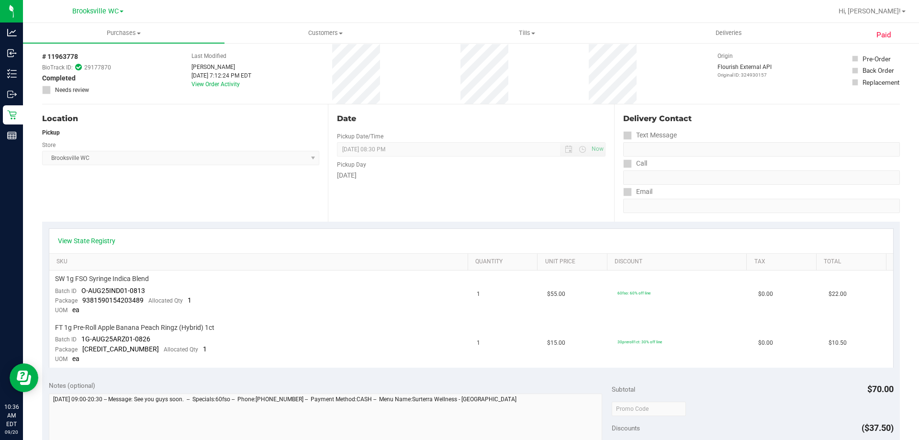
click at [221, 134] on div "Pickup" at bounding box center [180, 132] width 277 height 9
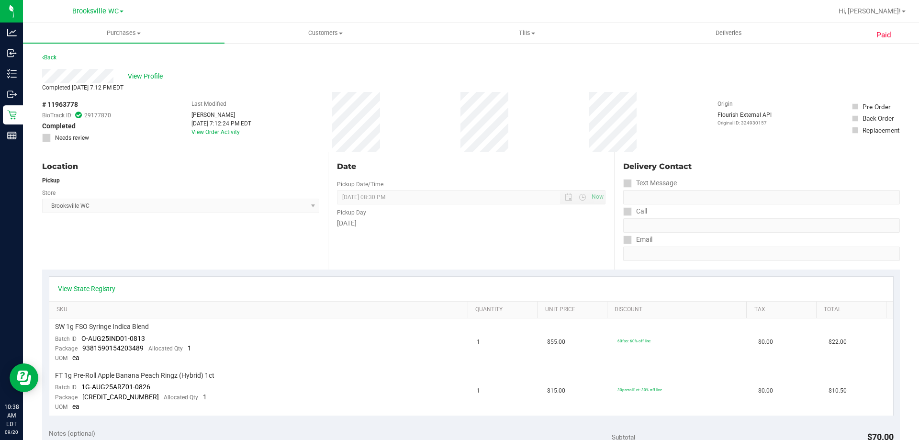
click at [47, 54] on div "Back" at bounding box center [49, 57] width 14 height 11
click at [47, 59] on link "Back" at bounding box center [49, 57] width 14 height 7
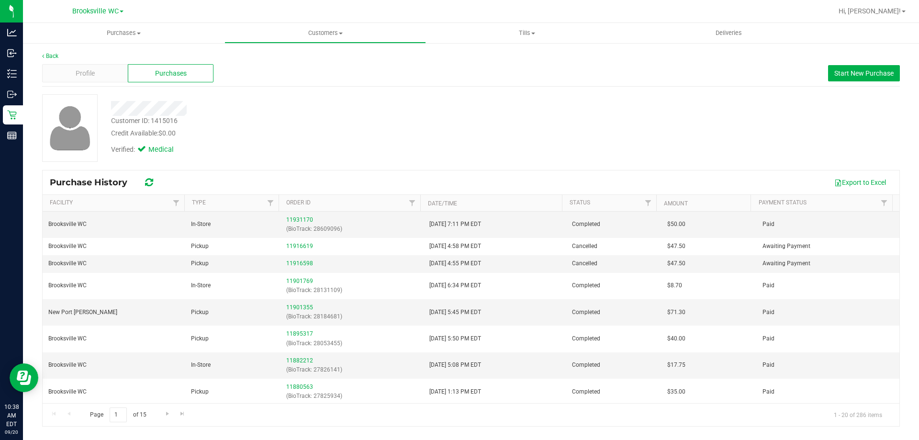
scroll to position [144, 0]
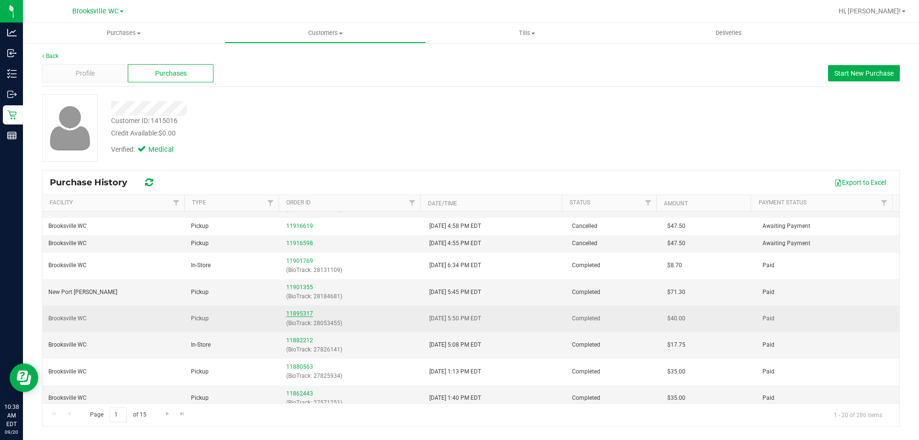
click at [290, 313] on link "11895317" at bounding box center [299, 313] width 27 height 7
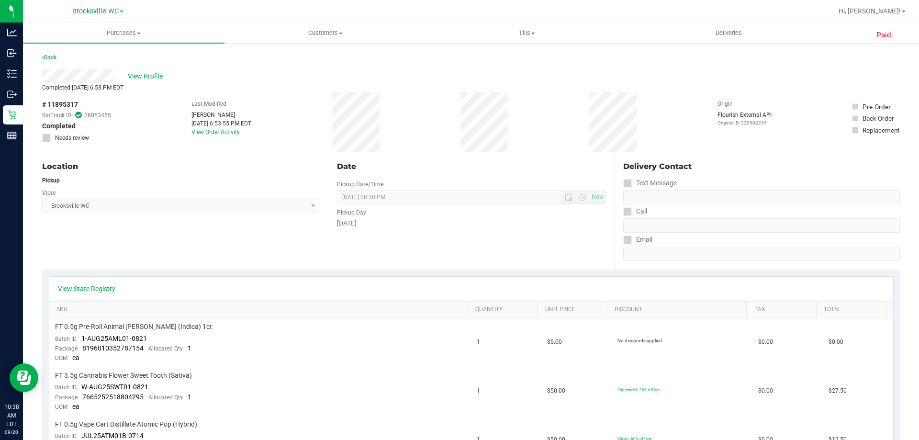
click at [49, 53] on div "Back" at bounding box center [49, 57] width 14 height 11
click at [49, 61] on div "Back" at bounding box center [49, 57] width 14 height 11
click at [50, 54] on div "Back" at bounding box center [49, 57] width 14 height 11
click at [50, 60] on link "Back" at bounding box center [49, 57] width 14 height 7
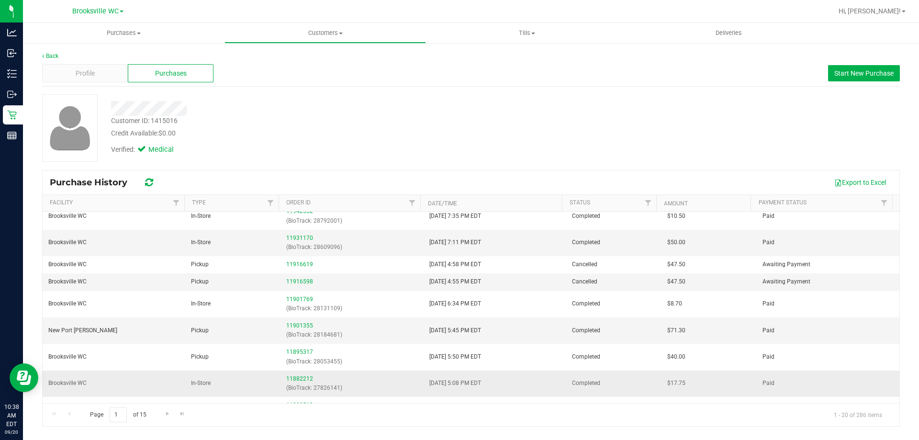
scroll to position [144, 0]
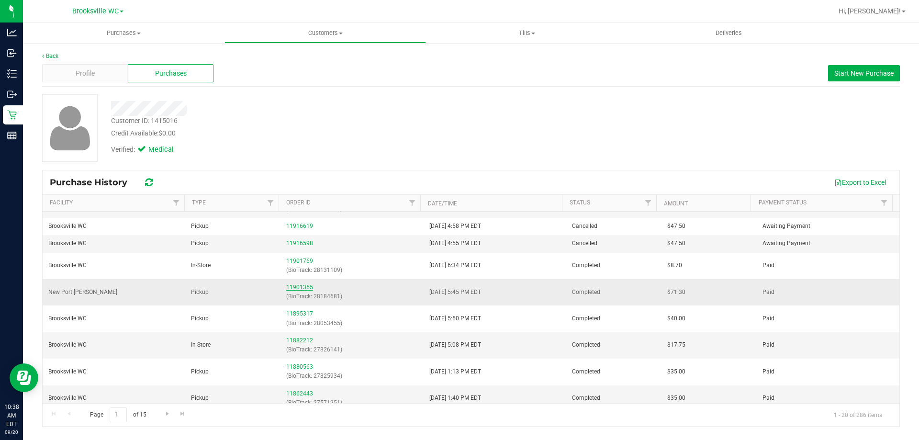
click at [296, 286] on link "11901355" at bounding box center [299, 287] width 27 height 7
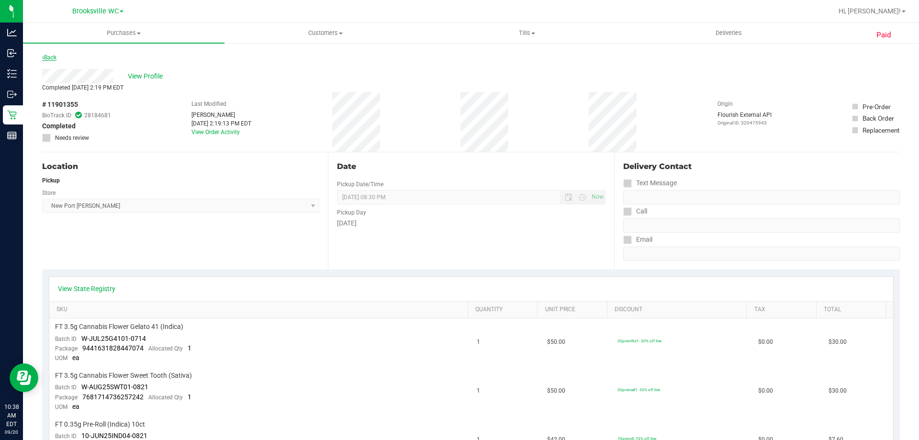
click at [49, 56] on link "Back" at bounding box center [49, 57] width 14 height 7
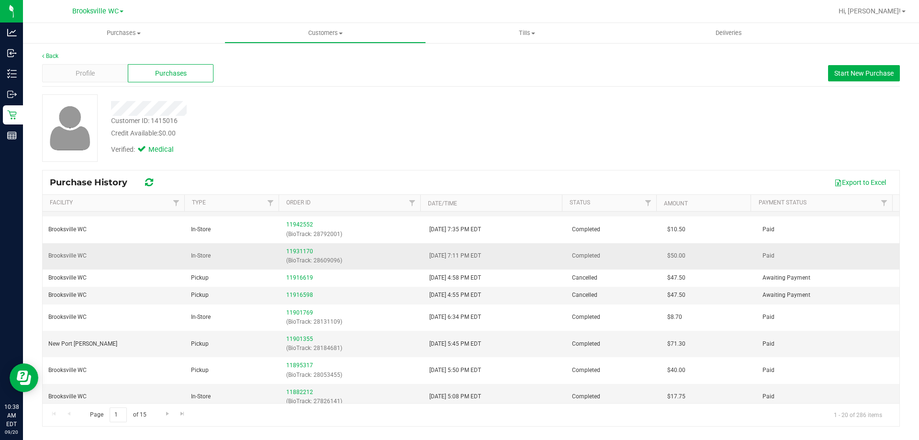
scroll to position [96, 0]
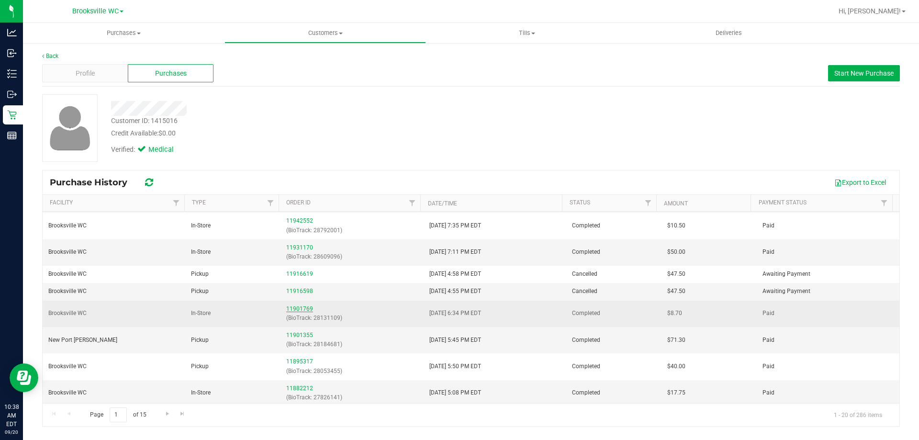
click at [304, 311] on link "11901769" at bounding box center [299, 308] width 27 height 7
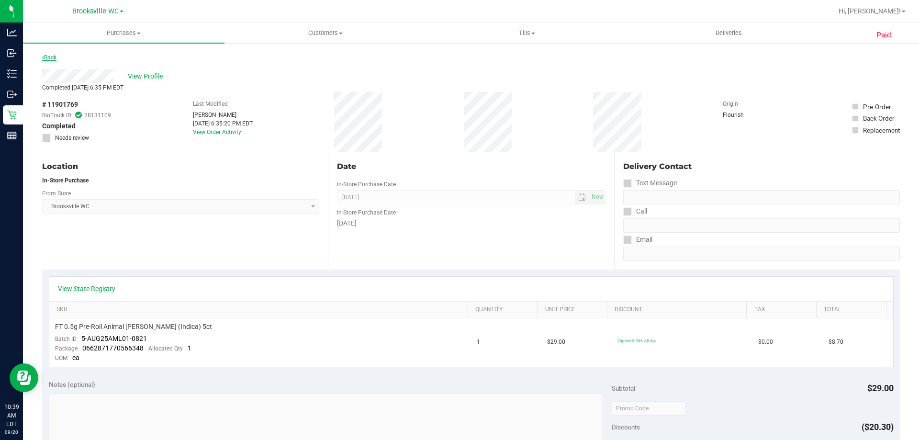
click at [48, 54] on link "Back" at bounding box center [49, 57] width 14 height 7
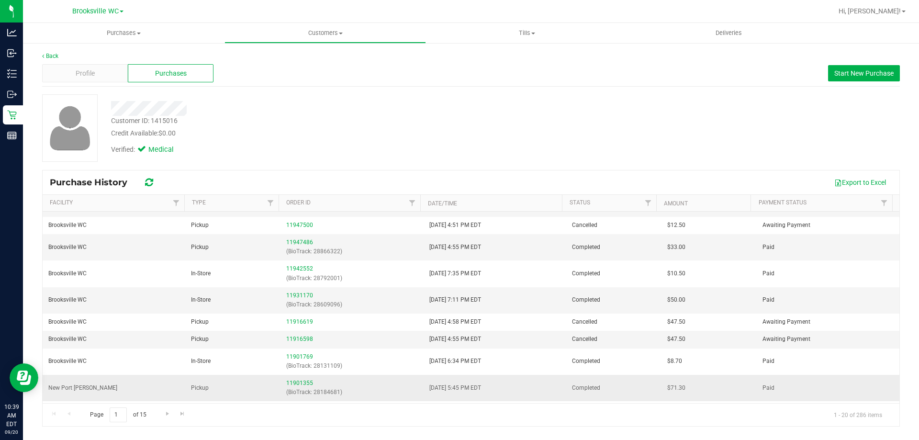
scroll to position [96, 0]
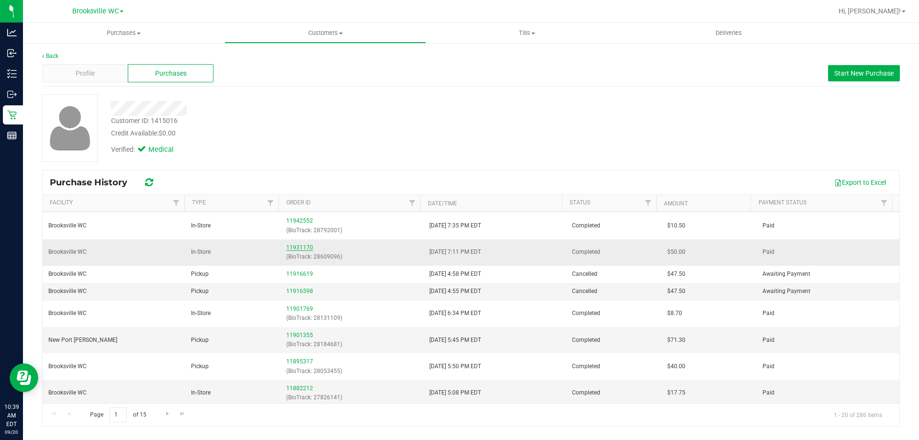
click at [300, 250] on link "11931170" at bounding box center [299, 247] width 27 height 7
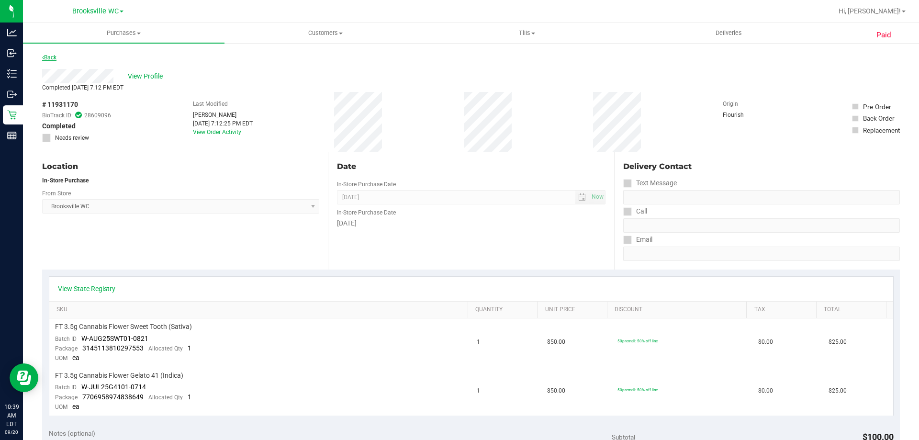
click at [50, 57] on link "Back" at bounding box center [49, 57] width 14 height 7
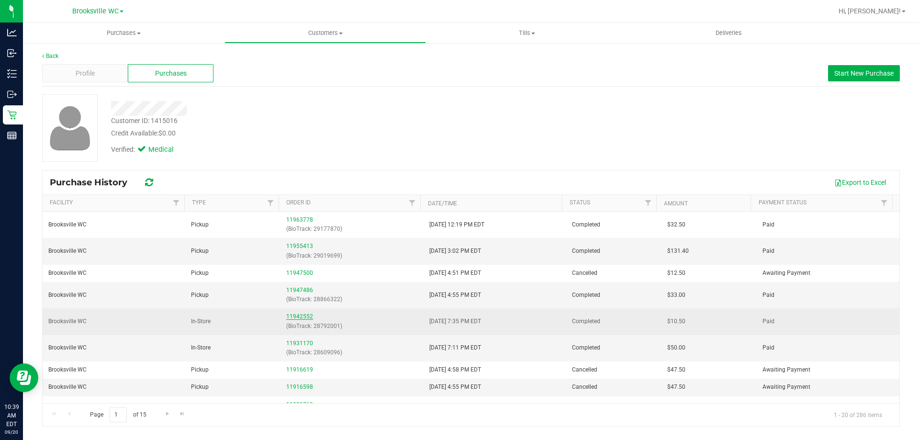
click at [298, 315] on link "11942552" at bounding box center [299, 316] width 27 height 7
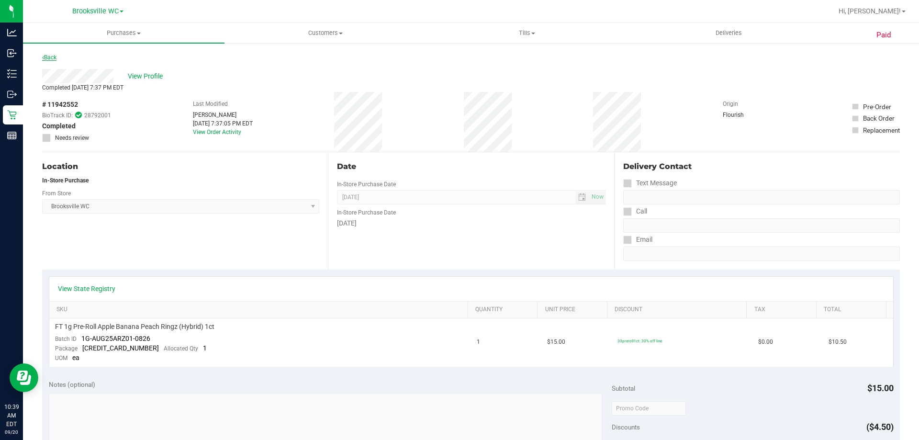
click at [49, 55] on link "Back" at bounding box center [49, 57] width 14 height 7
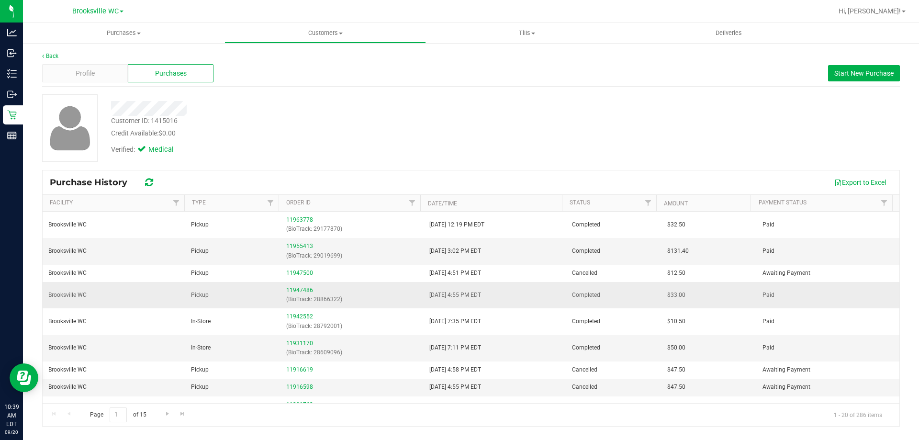
click at [295, 294] on div "11947486 (BioTrack: 28866322)" at bounding box center [351, 295] width 131 height 18
click at [296, 286] on div "11947486 (BioTrack: 28866322)" at bounding box center [351, 295] width 131 height 18
click at [297, 290] on link "11947486" at bounding box center [299, 290] width 27 height 7
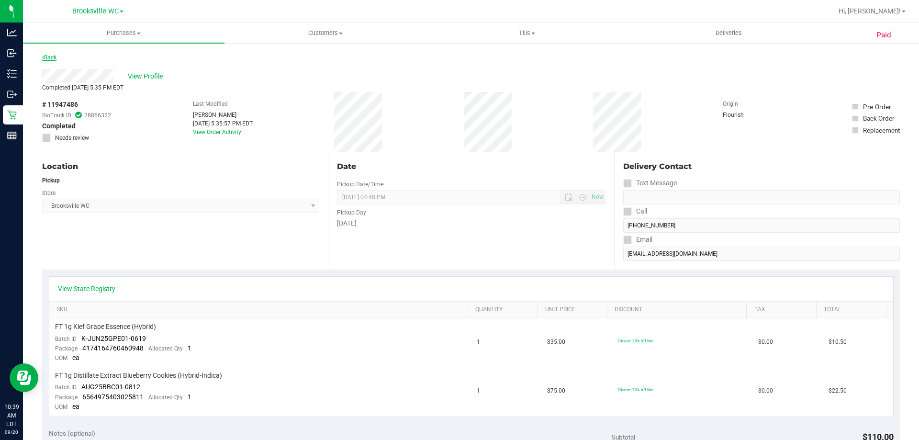
click at [48, 59] on link "Back" at bounding box center [49, 57] width 14 height 7
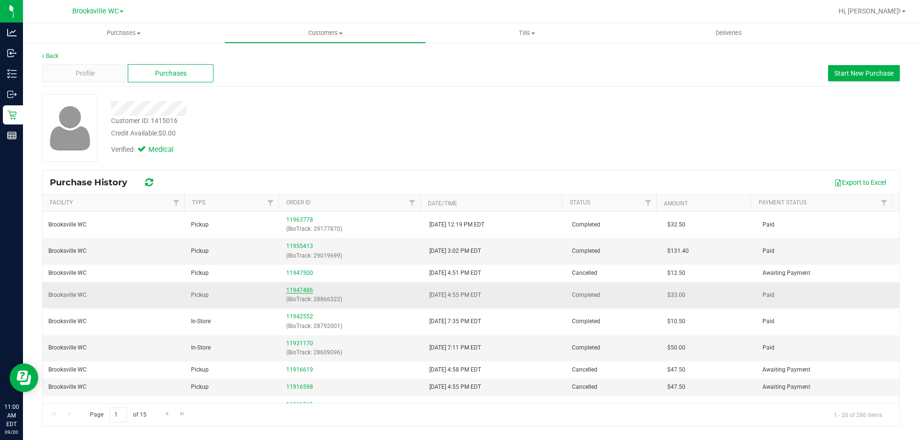
click at [293, 290] on link "11947486" at bounding box center [299, 290] width 27 height 7
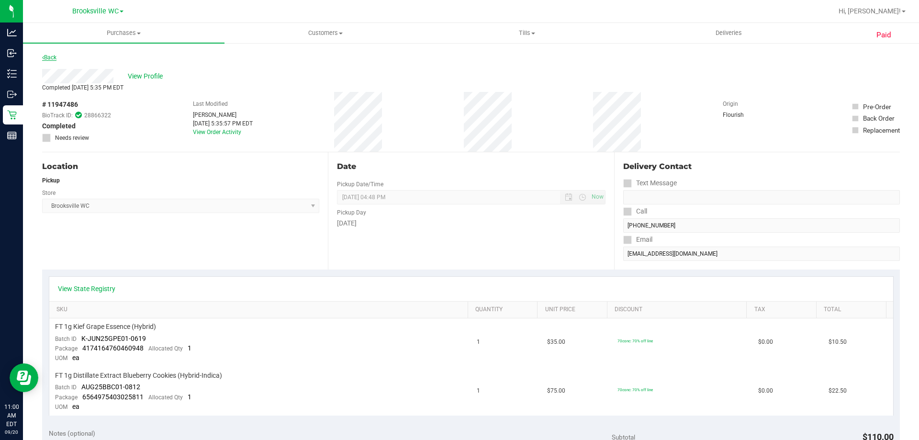
click at [54, 58] on link "Back" at bounding box center [49, 57] width 14 height 7
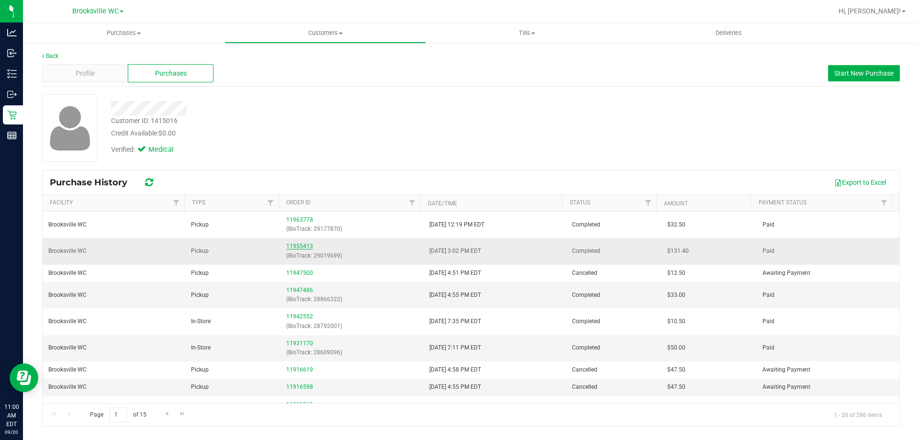
click at [298, 245] on link "11955413" at bounding box center [299, 246] width 27 height 7
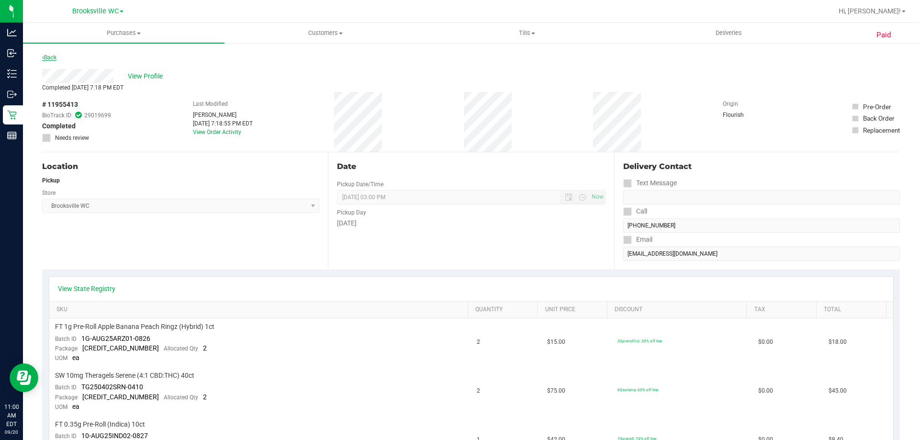
click at [52, 58] on link "Back" at bounding box center [49, 57] width 14 height 7
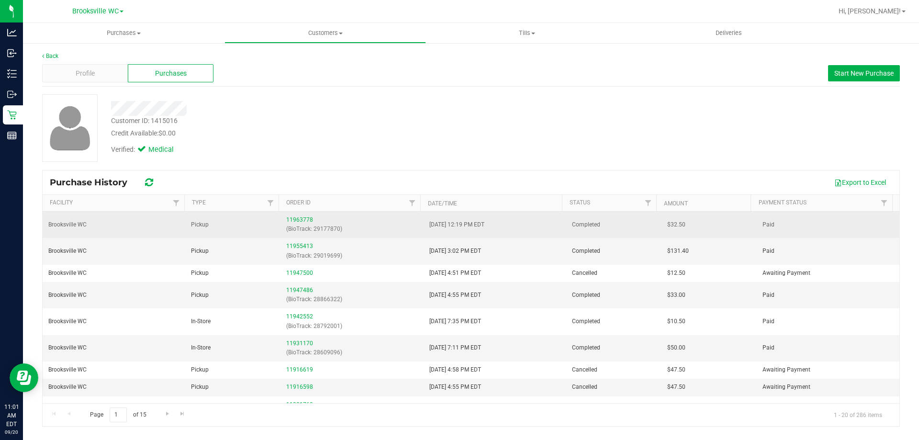
click at [296, 215] on div "11963778 (BioTrack: 29177870)" at bounding box center [351, 224] width 131 height 18
click at [302, 222] on link "11963778" at bounding box center [299, 219] width 27 height 7
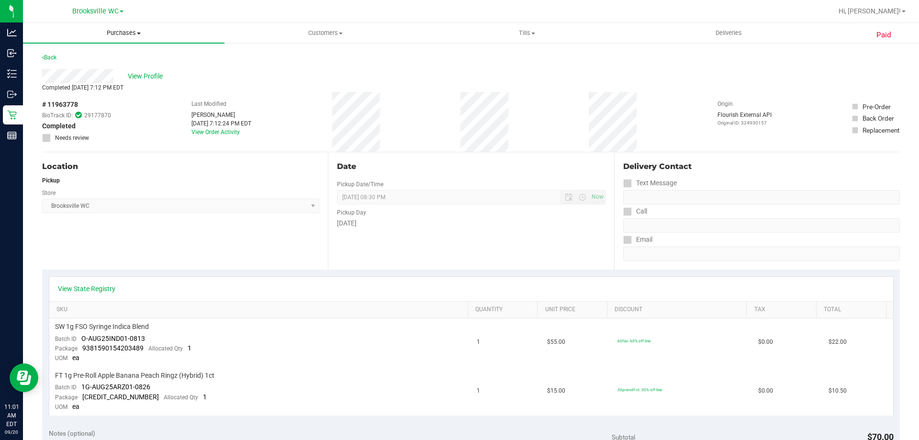
click at [119, 37] on span "Purchases" at bounding box center [124, 33] width 202 height 9
click at [101, 69] on li "Fulfillment" at bounding box center [124, 69] width 202 height 11
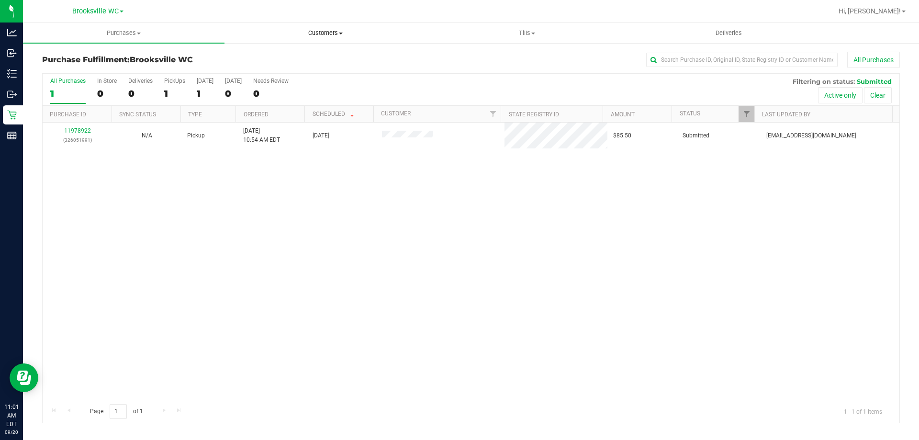
click at [319, 37] on uib-tab-heading "Customers All customers Add a new customer All physicians" at bounding box center [325, 32] width 201 height 19
click at [309, 62] on li "All customers" at bounding box center [326, 57] width 202 height 11
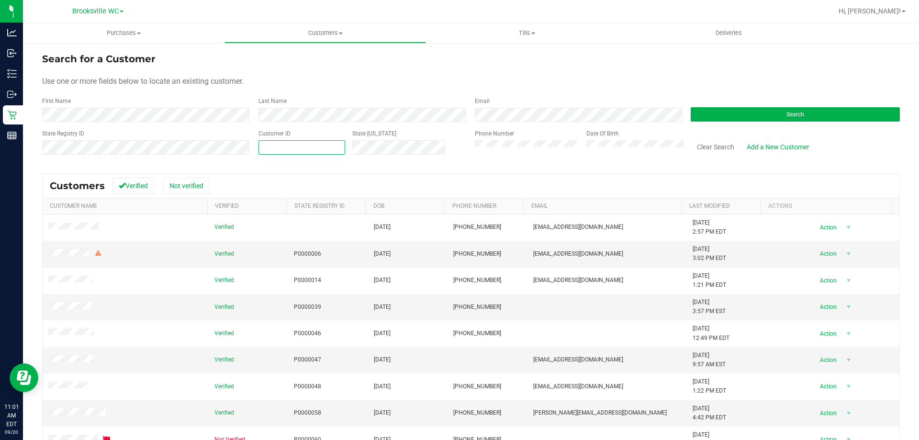
click at [303, 148] on span at bounding box center [302, 147] width 87 height 14
type input "406280"
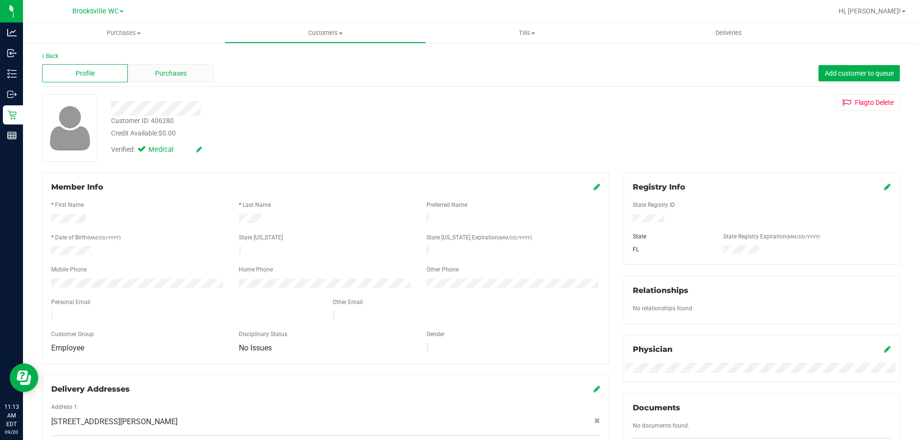
click at [167, 74] on span "Purchases" at bounding box center [171, 73] width 32 height 10
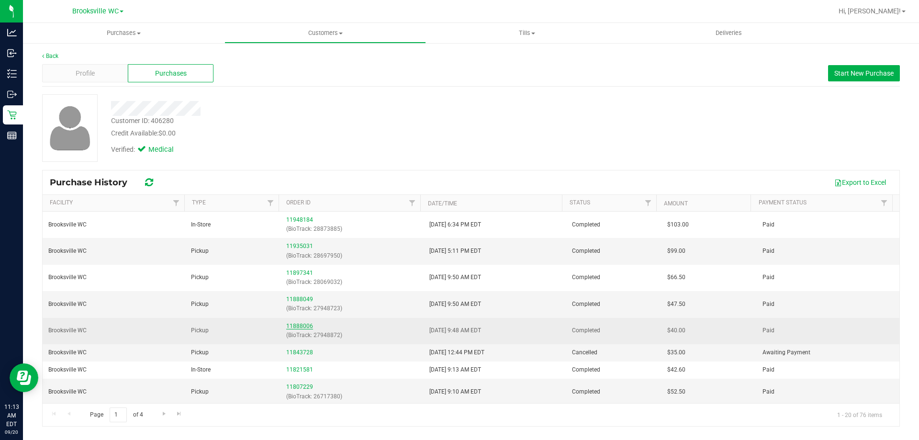
click at [295, 327] on link "11888006" at bounding box center [299, 326] width 27 height 7
